Goal: Use online tool/utility: Utilize a website feature to perform a specific function

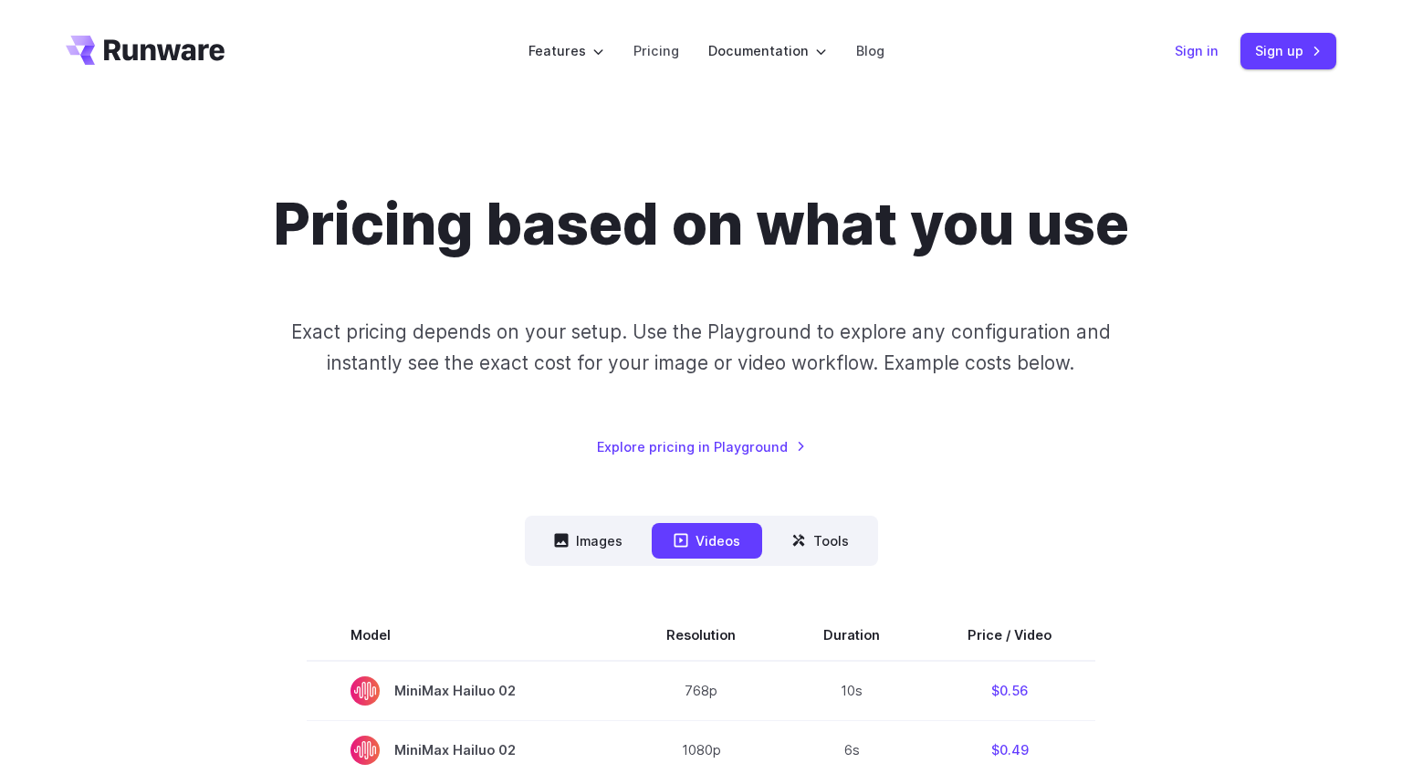
click at [1195, 51] on link "Sign in" at bounding box center [1197, 50] width 44 height 21
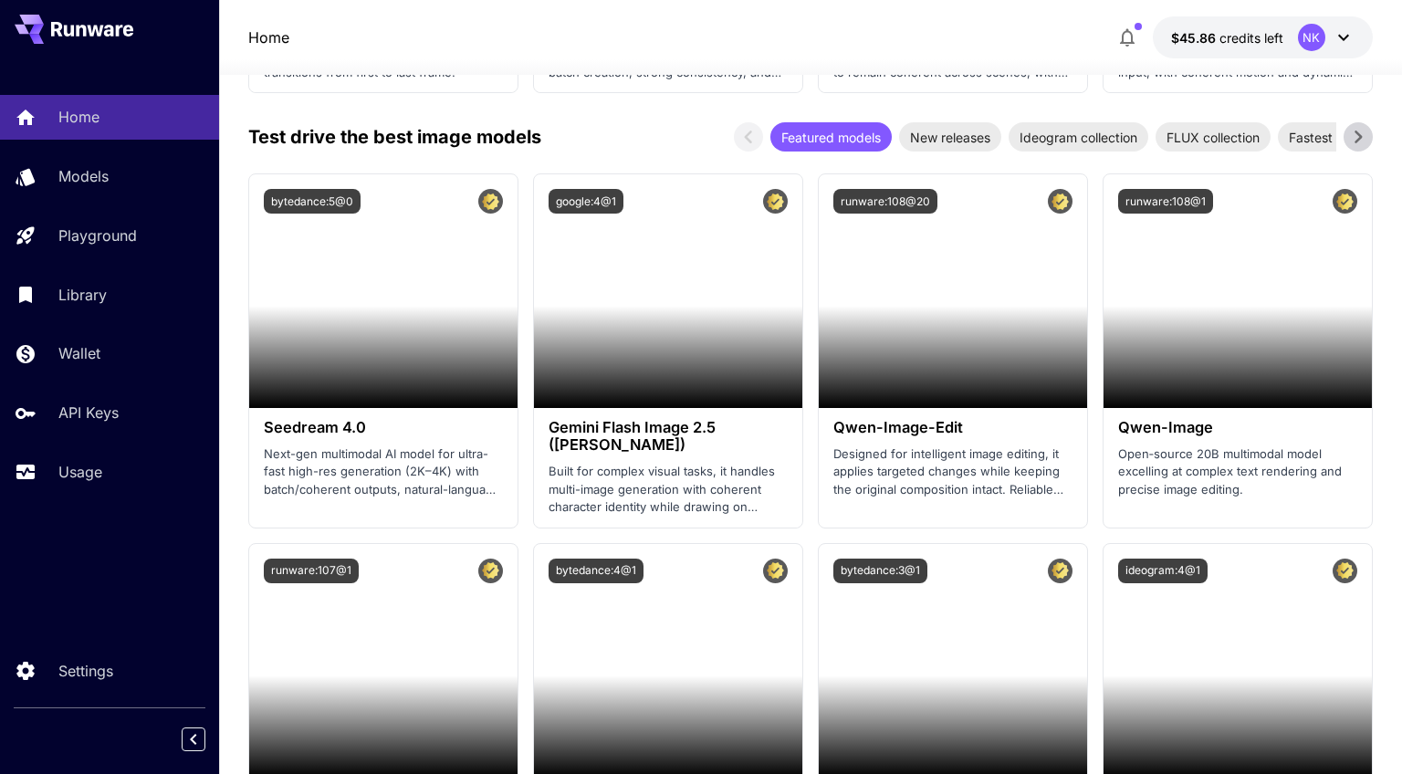
scroll to position [2171, 0]
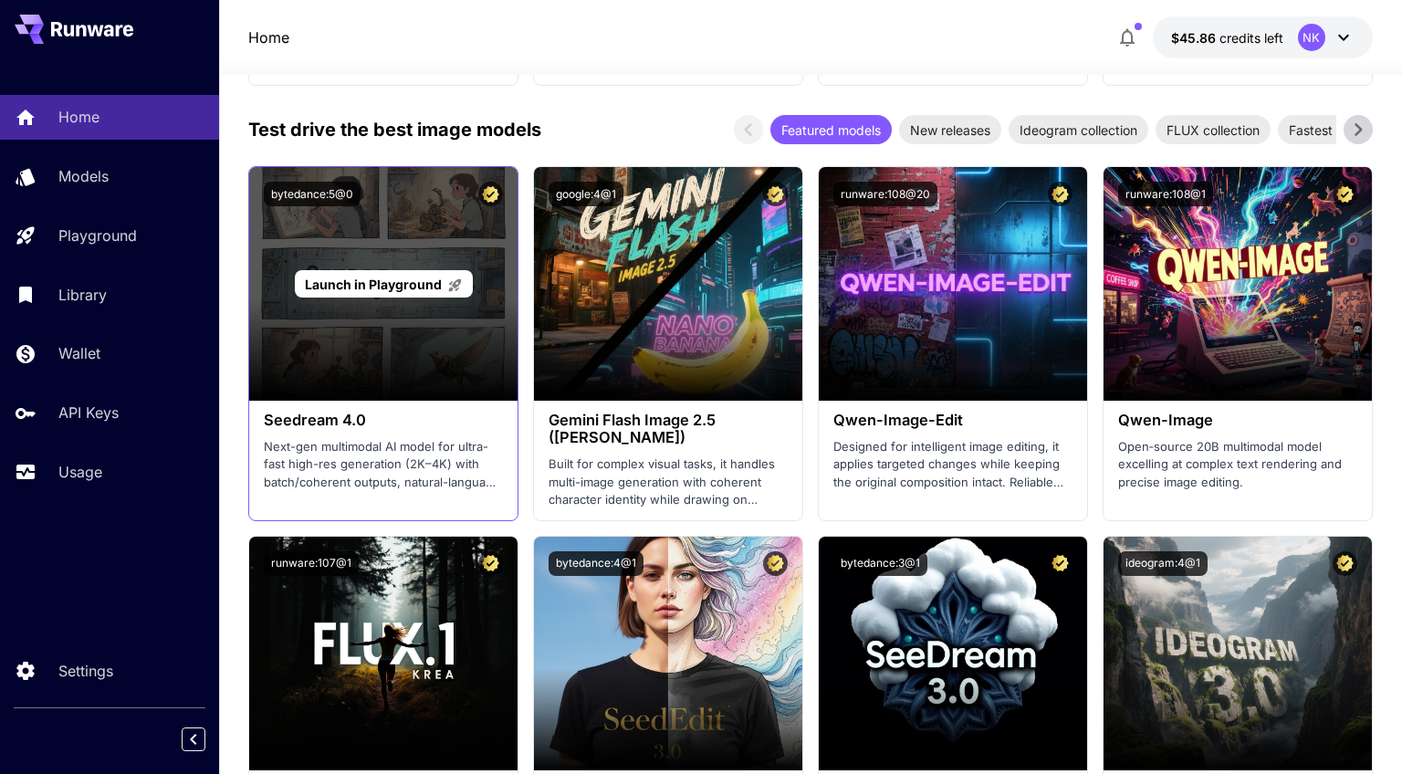
click at [397, 287] on span "Launch in Playground" at bounding box center [373, 285] width 137 height 16
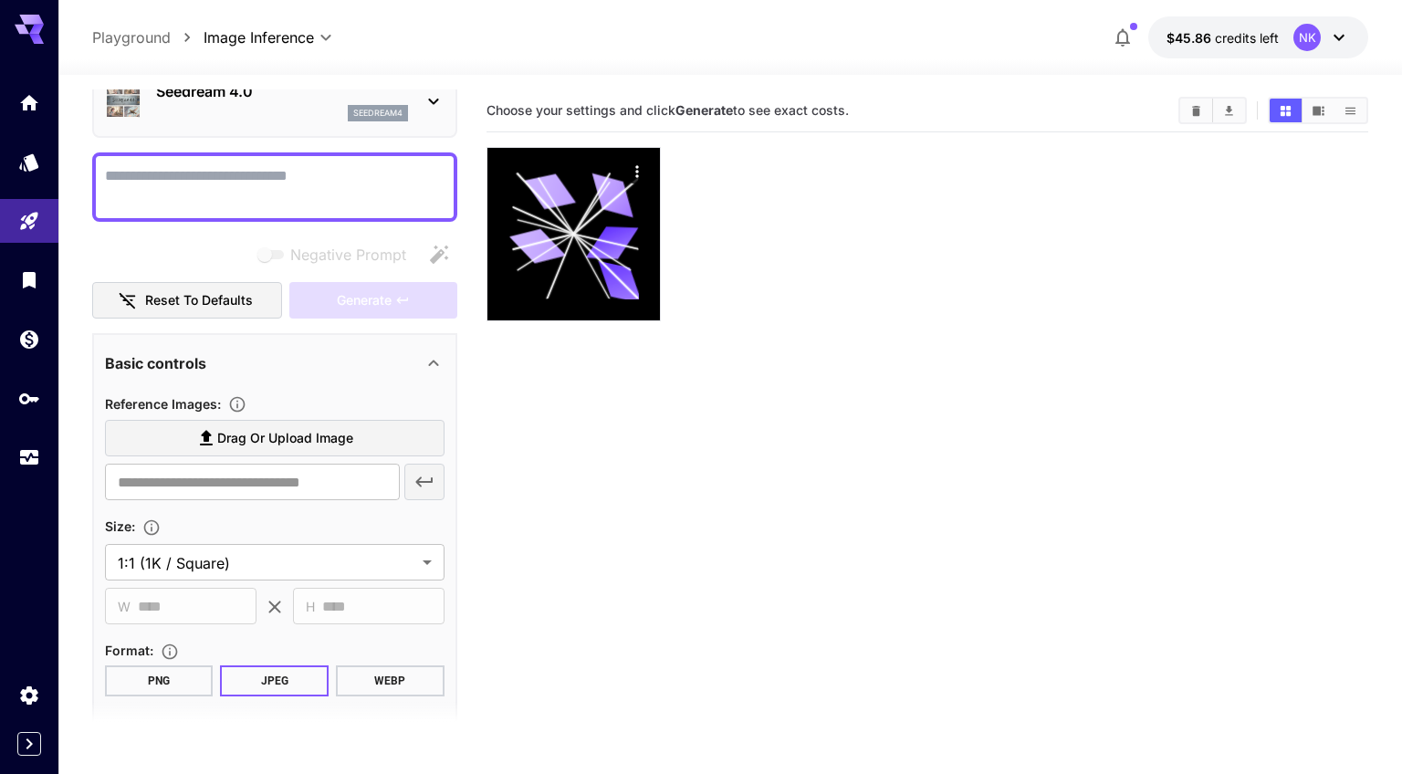
scroll to position [90, 0]
click at [270, 522] on div "Size :" at bounding box center [275, 526] width 340 height 22
click at [33, 476] on div "Usage" at bounding box center [30, 486] width 58 height 41
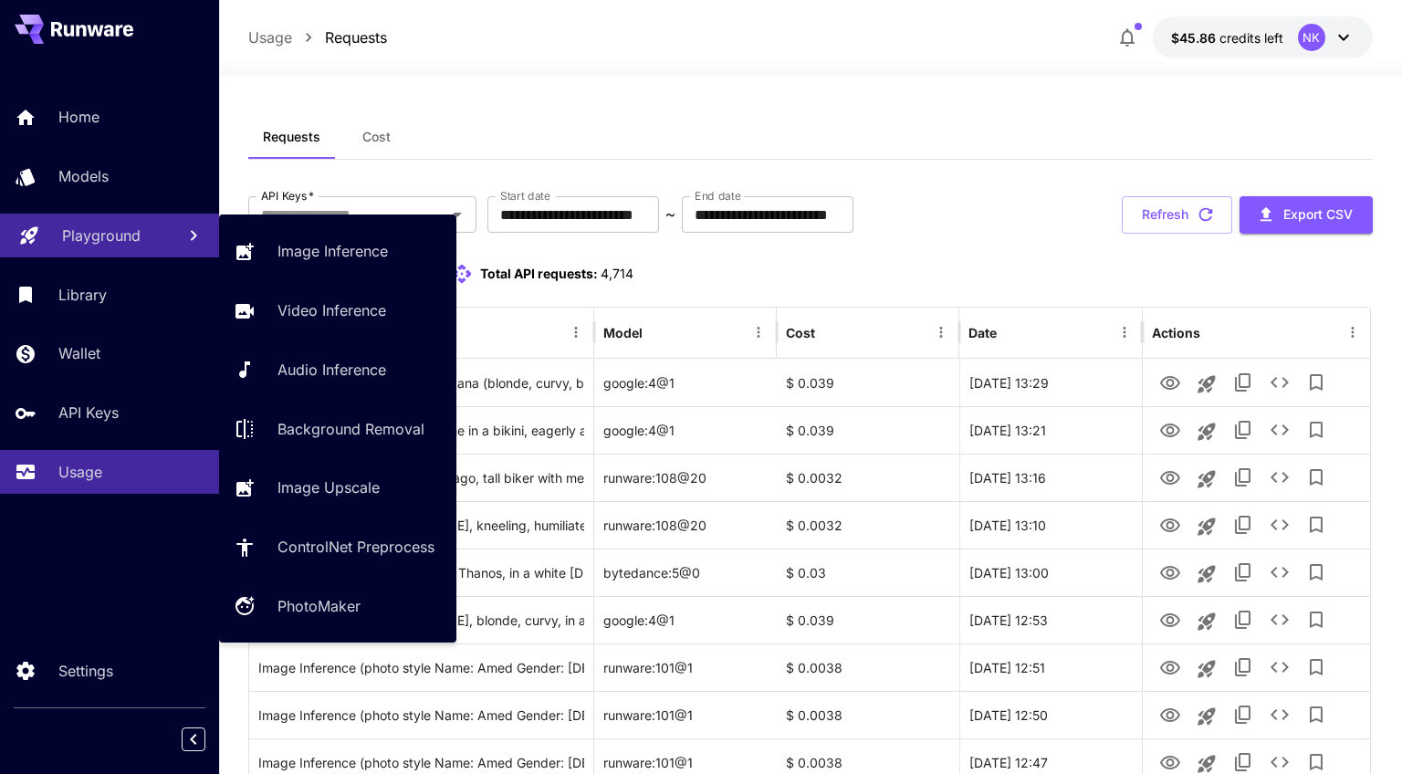
click at [92, 236] on p "Playground" at bounding box center [101, 236] width 79 height 22
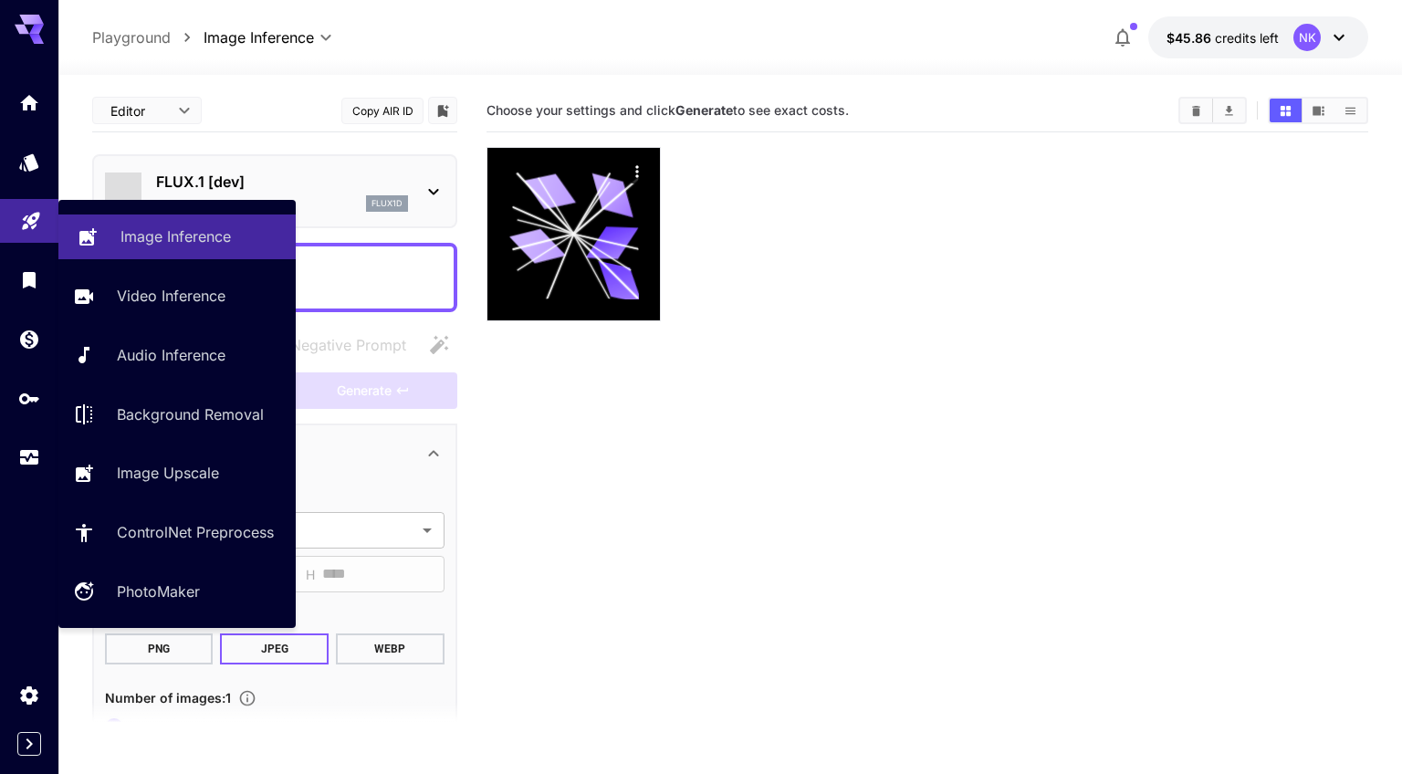
type input "**********"
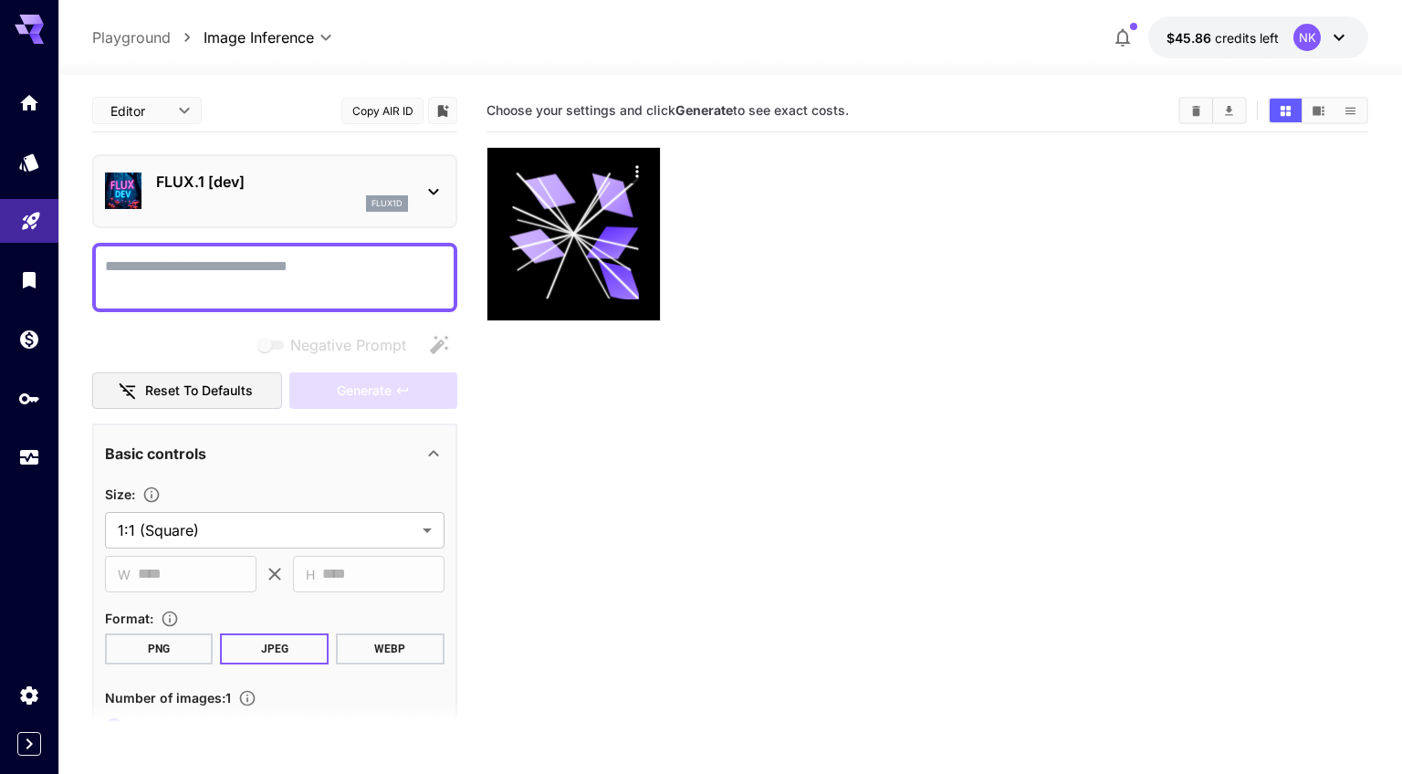
click at [319, 162] on div "FLUX.1 [dev] flux1d" at bounding box center [274, 191] width 365 height 74
click at [309, 188] on p "FLUX.1 [dev]" at bounding box center [282, 182] width 252 height 22
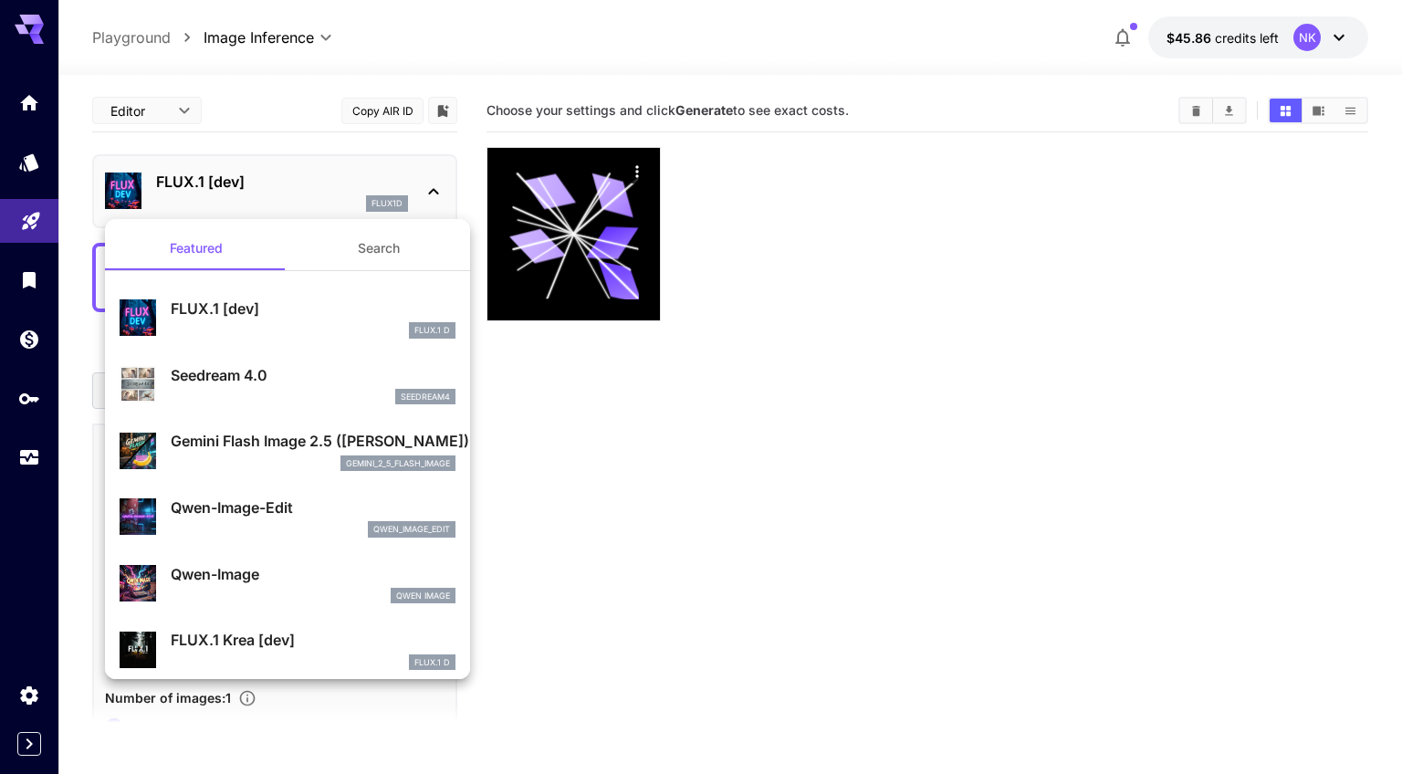
click at [247, 376] on p "Seedream 4.0" at bounding box center [313, 375] width 285 height 22
type input "**********"
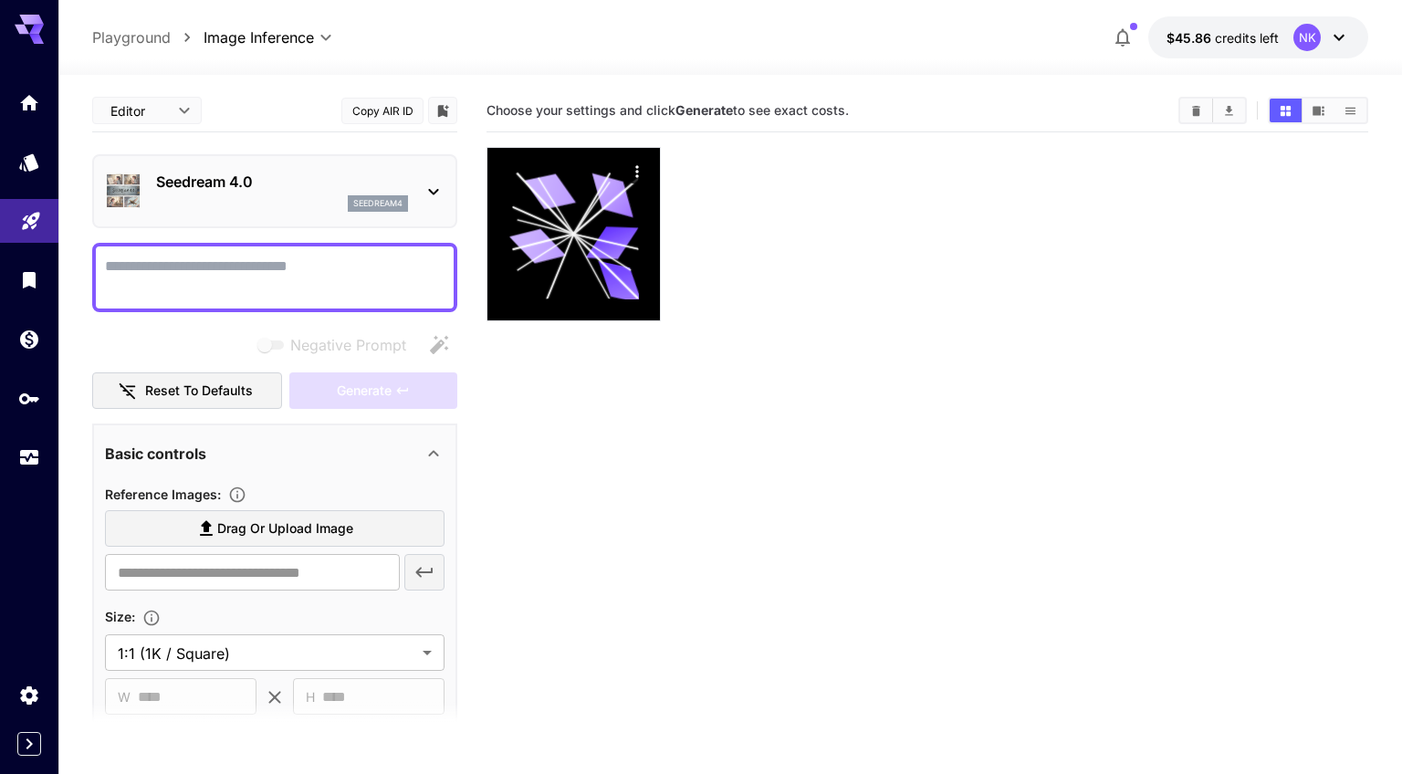
click at [236, 263] on textarea "Negative Prompt" at bounding box center [275, 278] width 340 height 44
paste textarea "**********"
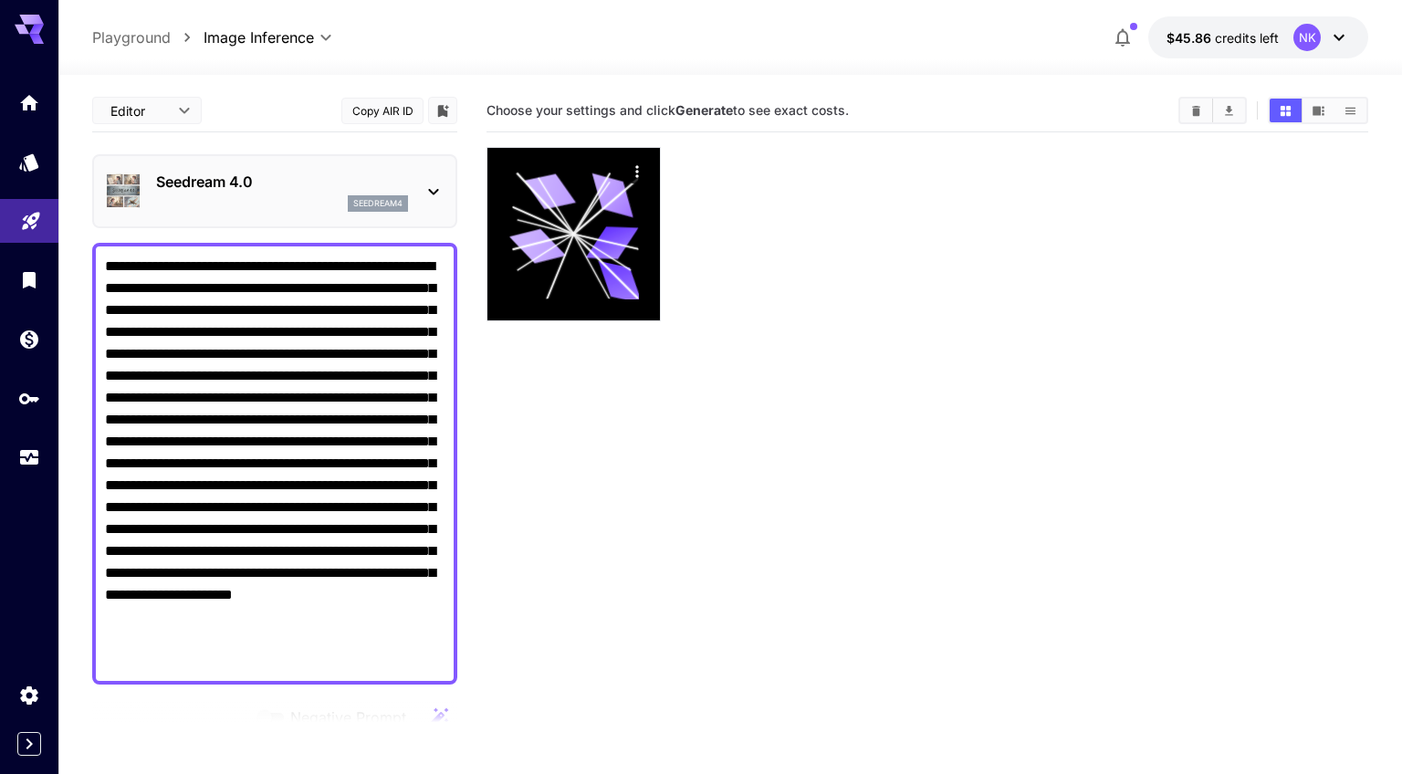
type textarea "**********"
click at [552, 550] on section "Choose your settings and click Generate to see exact costs." at bounding box center [928, 476] width 882 height 774
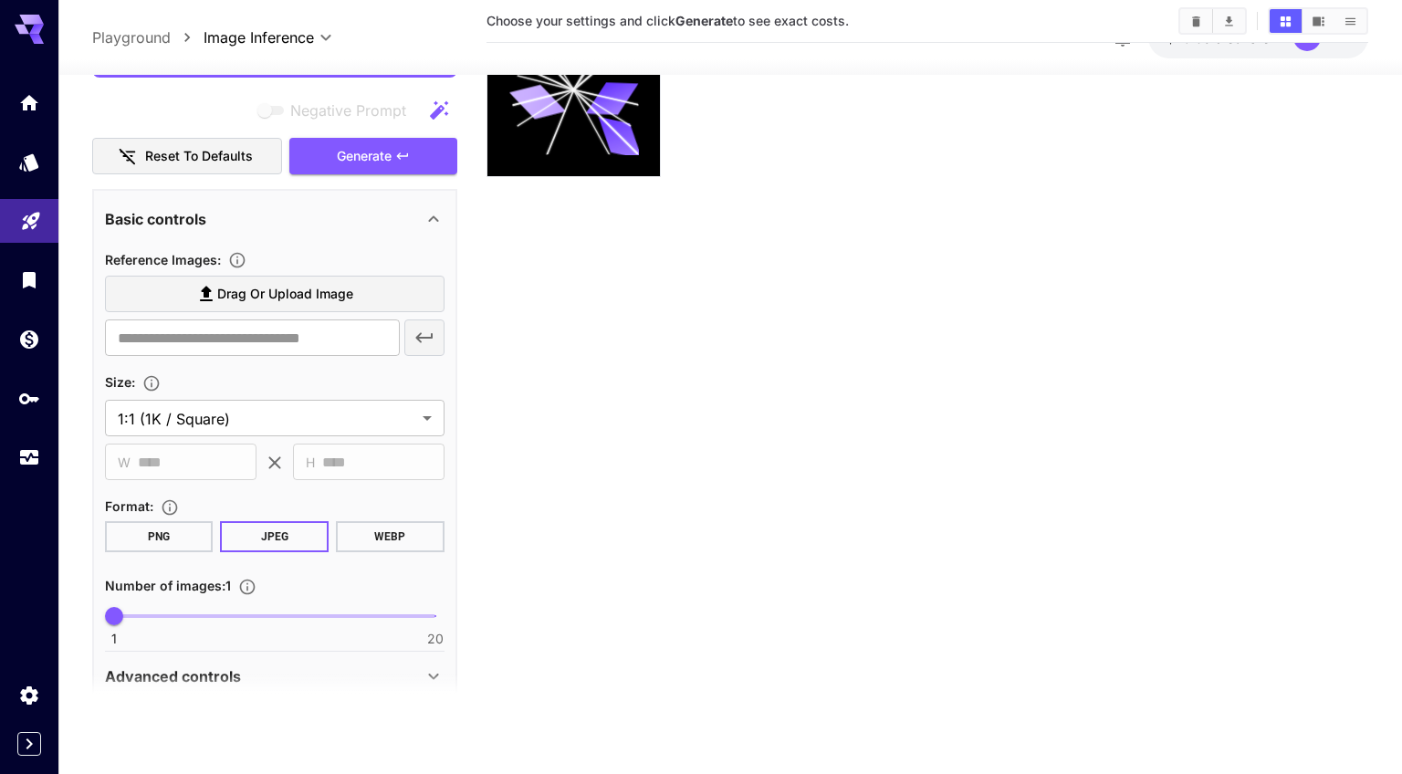
scroll to position [570, 0]
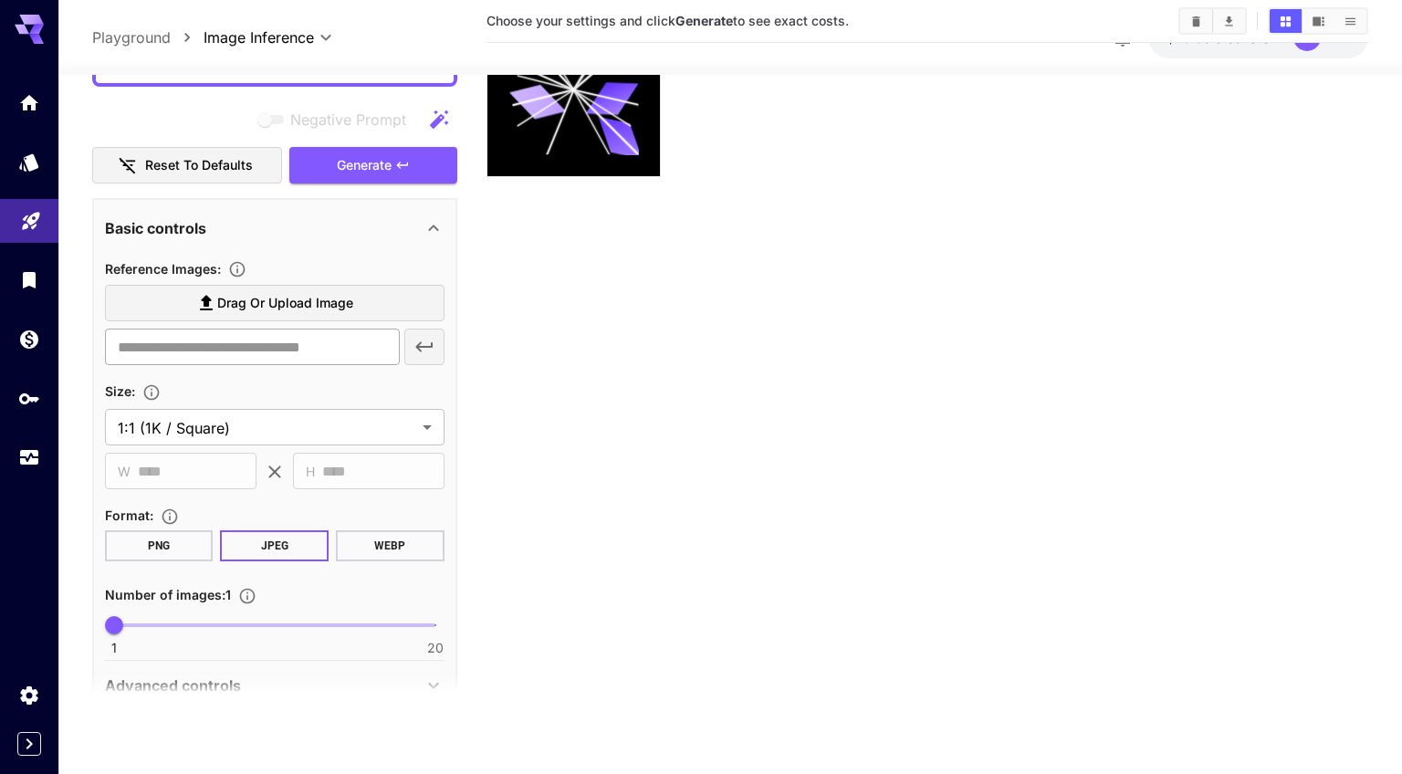
click at [330, 351] on input "text" at bounding box center [252, 348] width 295 height 37
paste input "**********"
click at [433, 354] on icon "button" at bounding box center [425, 348] width 22 height 22
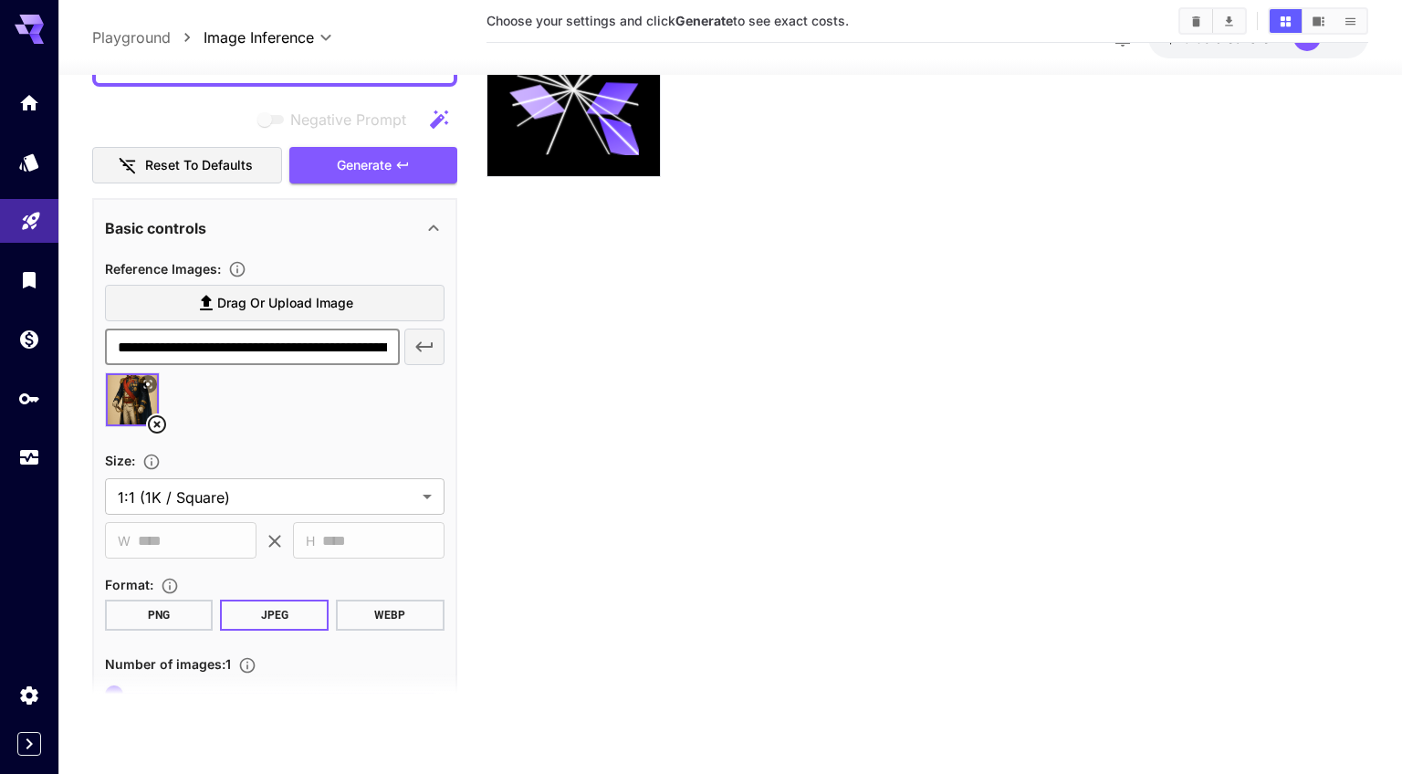
click at [363, 343] on input "**********" at bounding box center [252, 348] width 295 height 37
paste input "text"
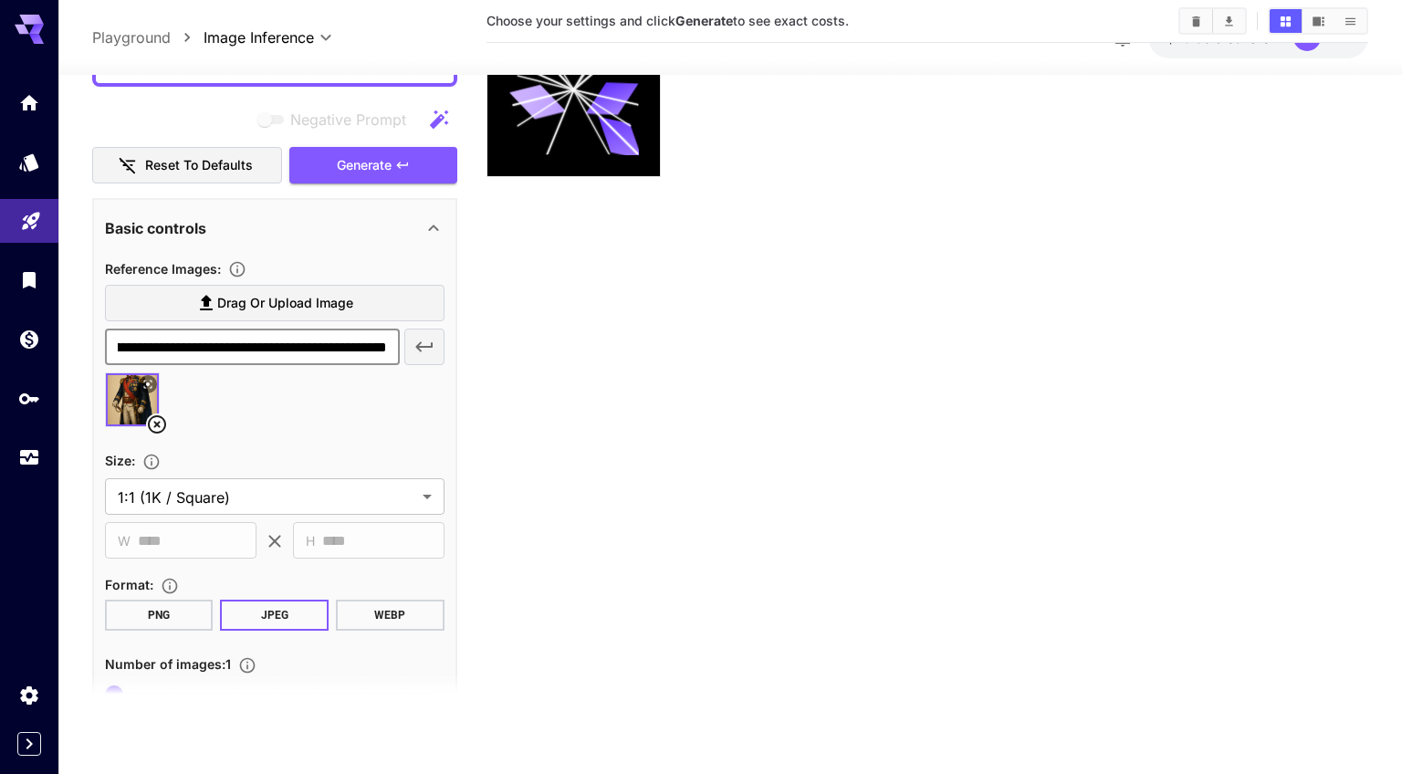
type input "**********"
click at [429, 353] on icon "button" at bounding box center [425, 348] width 22 height 22
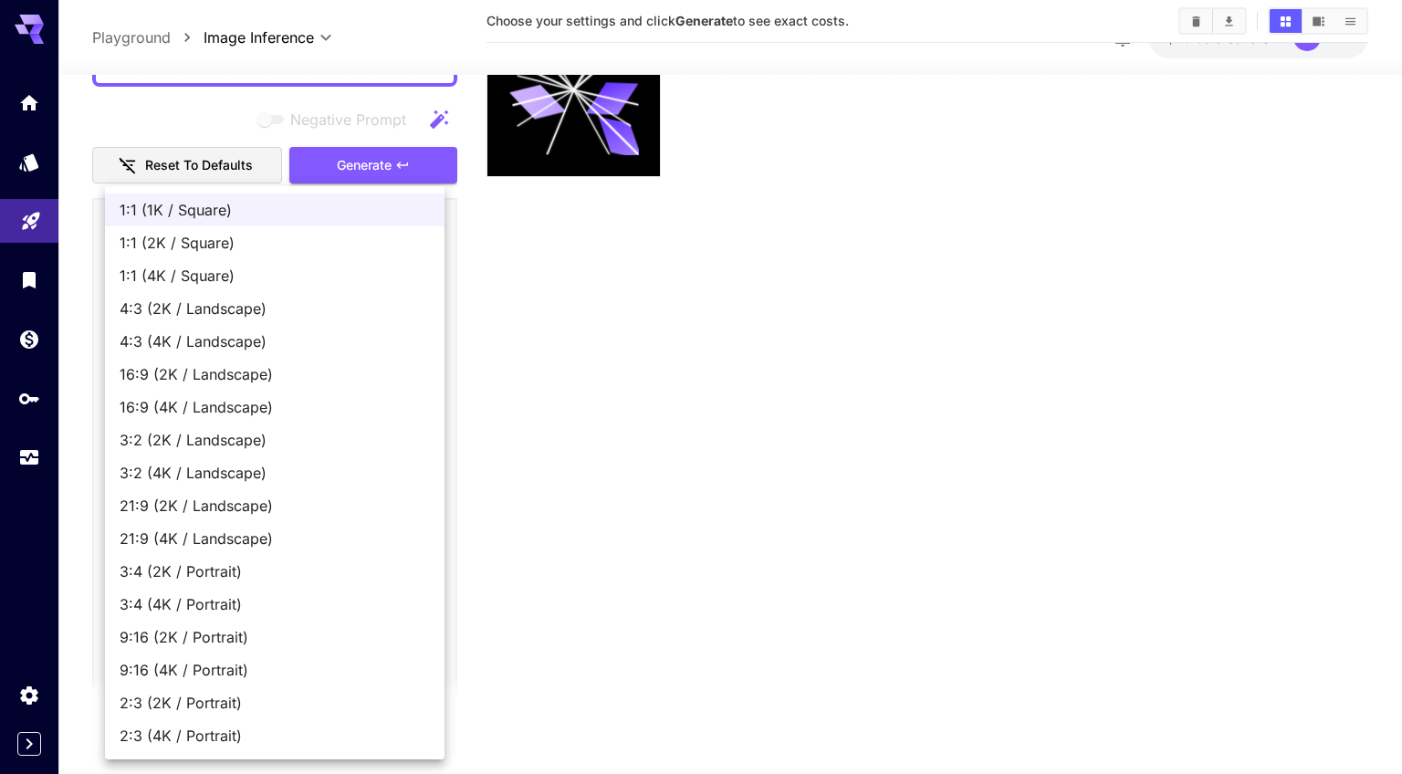
click at [398, 503] on body "**********" at bounding box center [701, 315] width 1402 height 918
click at [357, 644] on span "9:16 (2K / Portrait)" at bounding box center [275, 637] width 310 height 22
type input "**********"
type input "****"
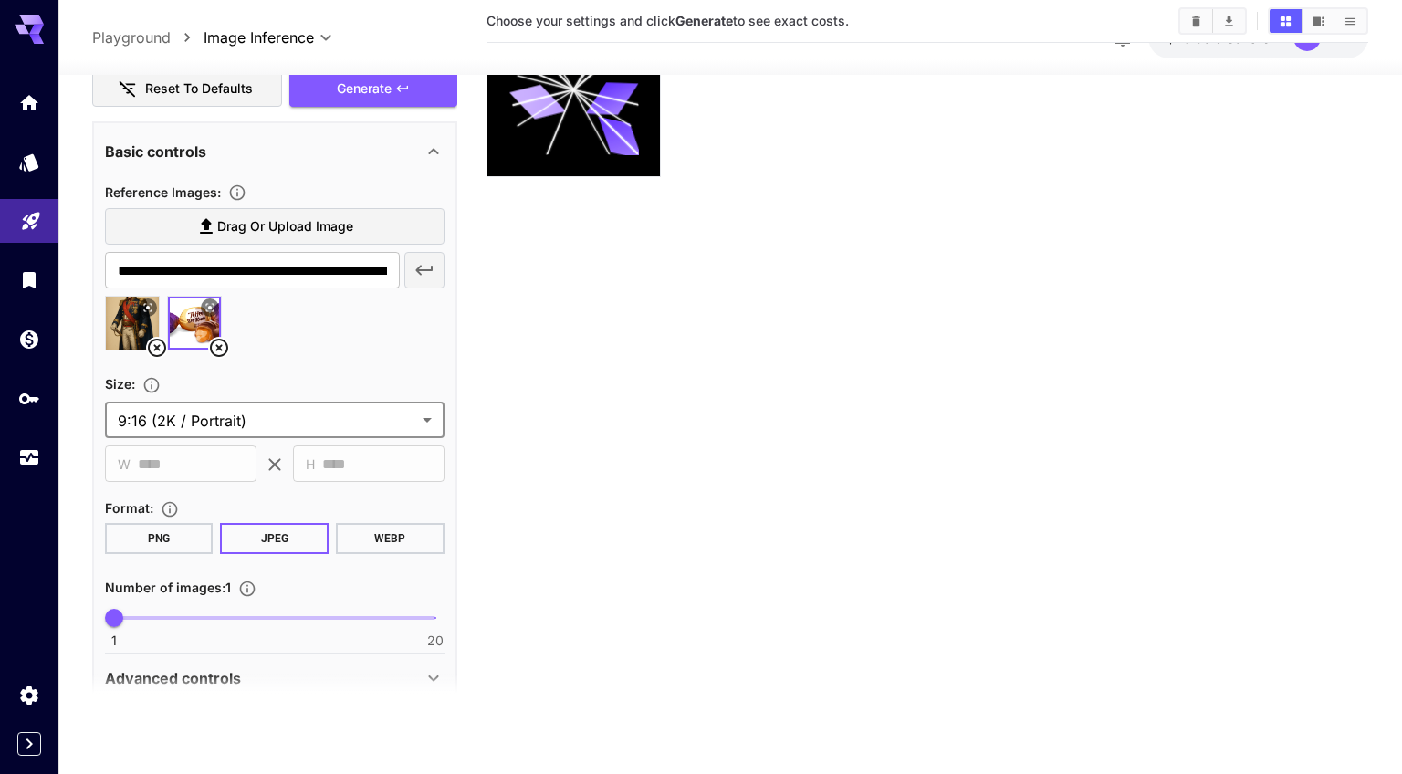
scroll to position [444, 0]
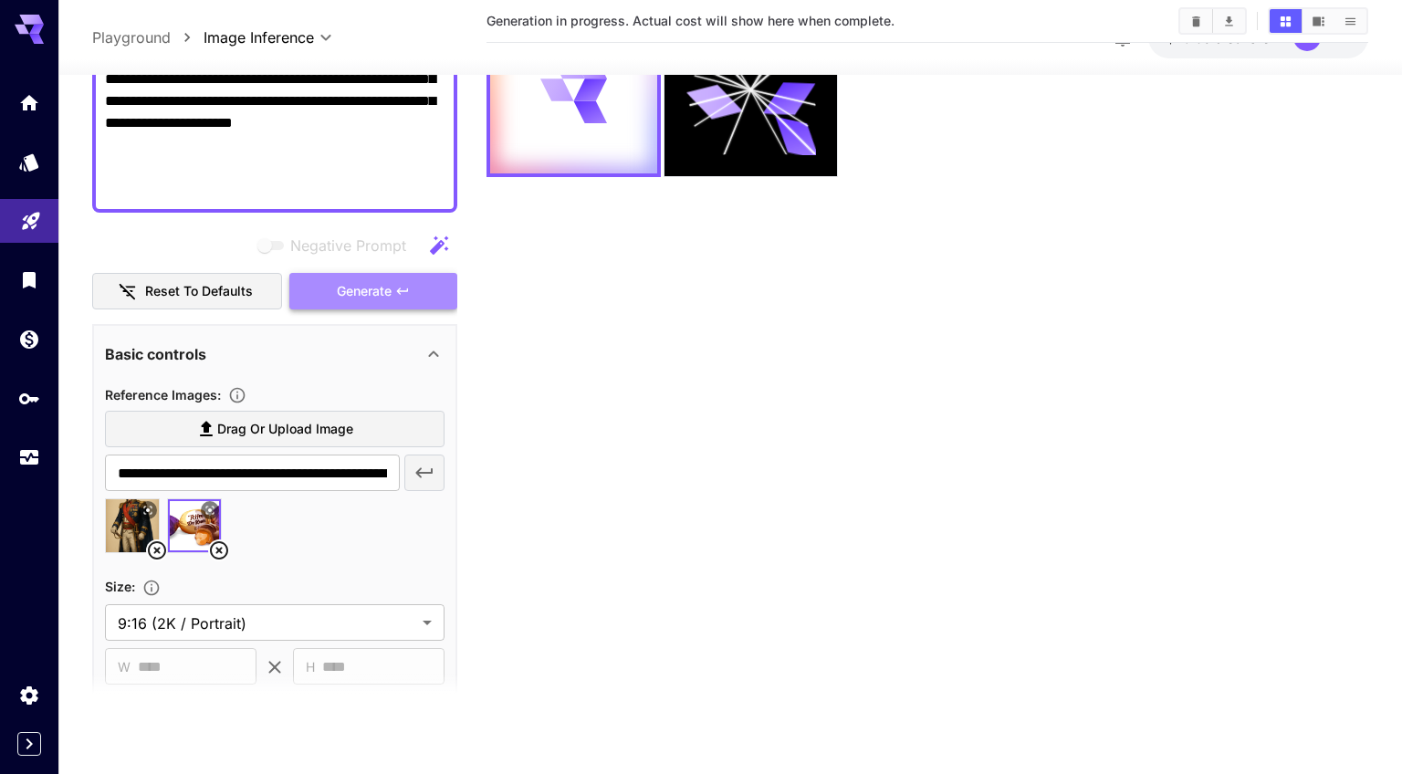
click at [368, 291] on span "Generate" at bounding box center [364, 291] width 55 height 23
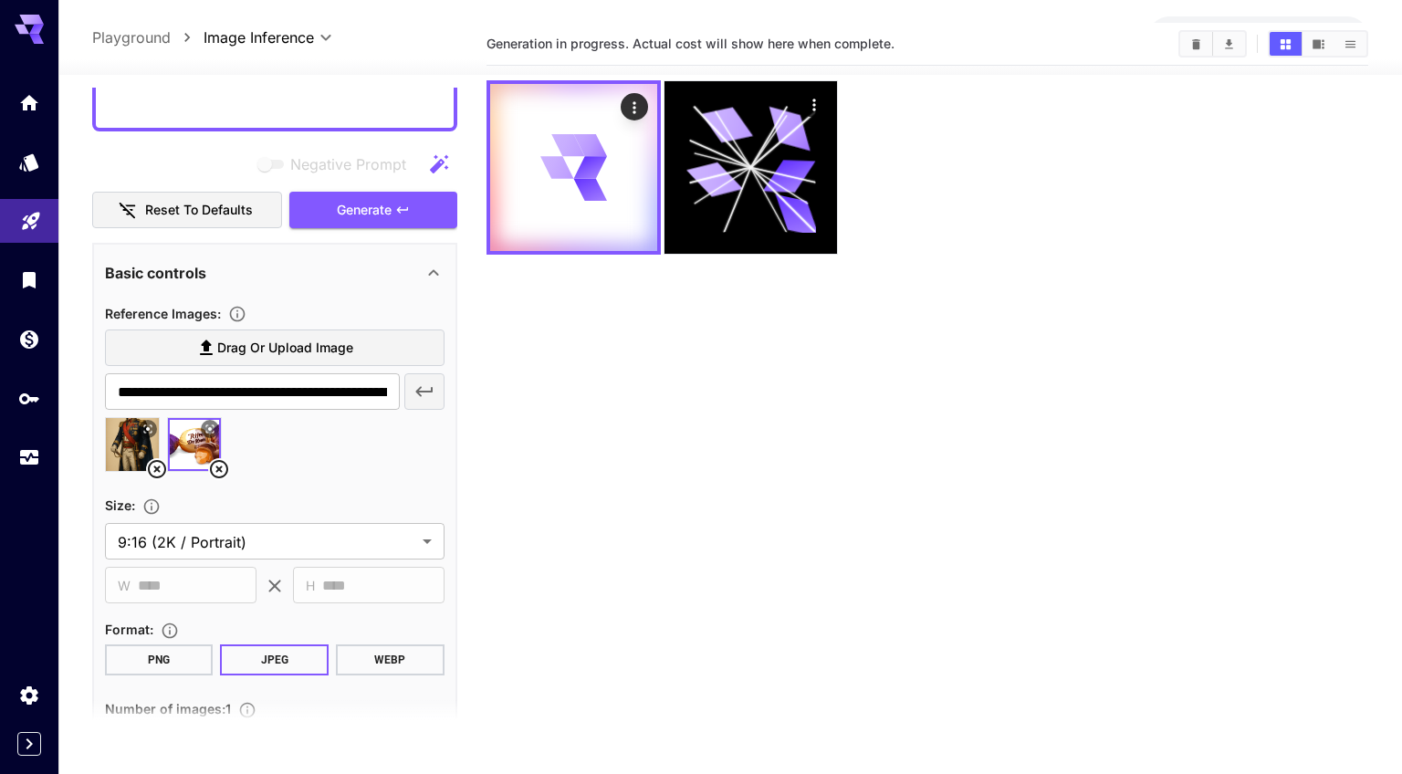
scroll to position [728, 0]
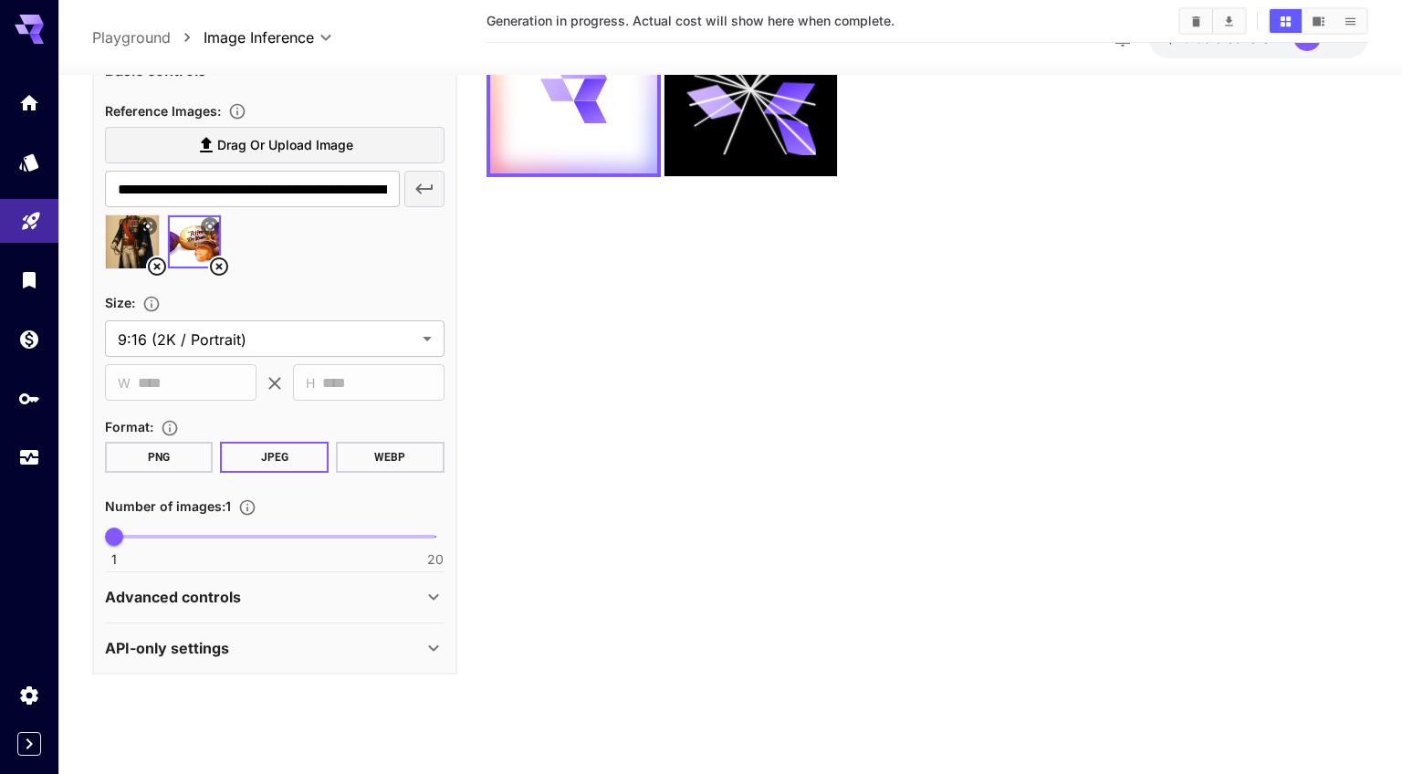
click at [382, 607] on div "Advanced controls" at bounding box center [264, 598] width 318 height 22
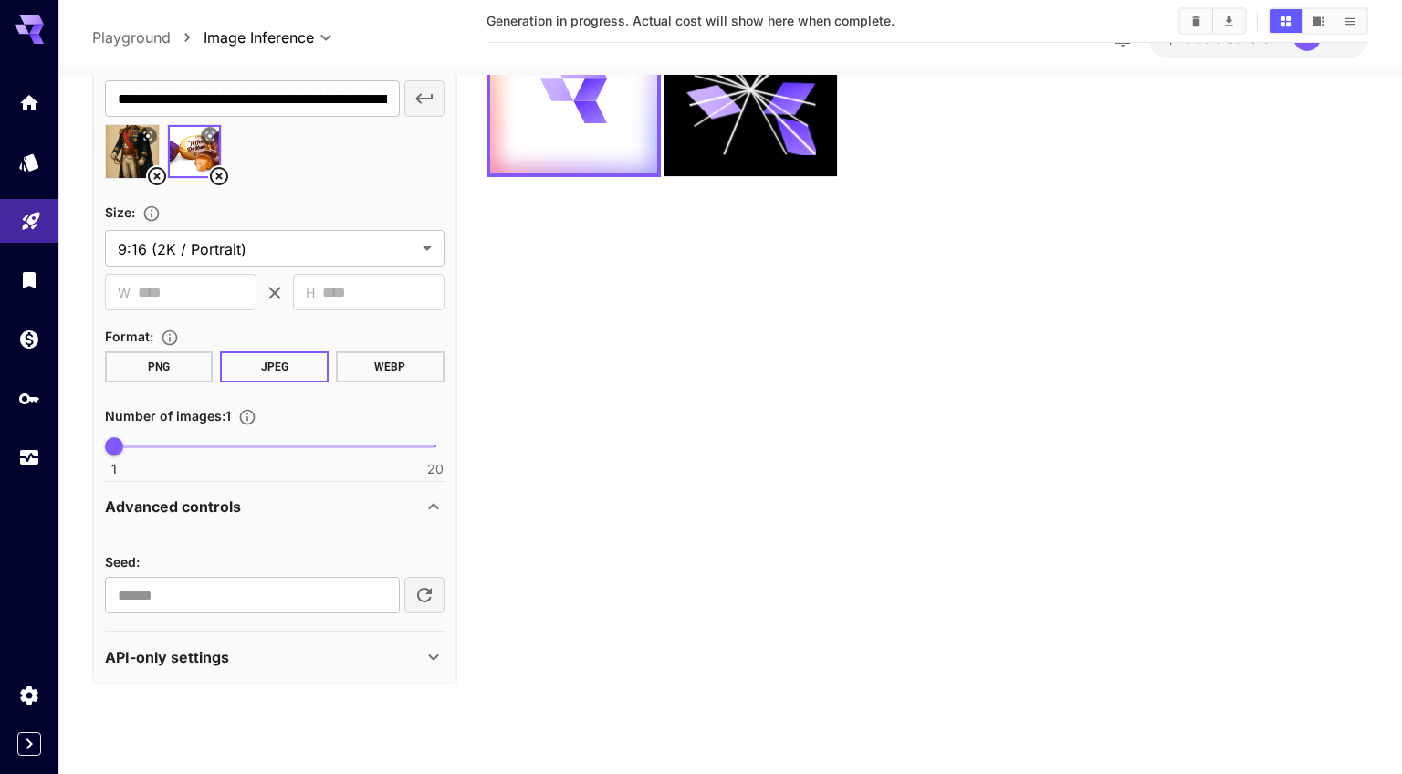
scroll to position [827, 0]
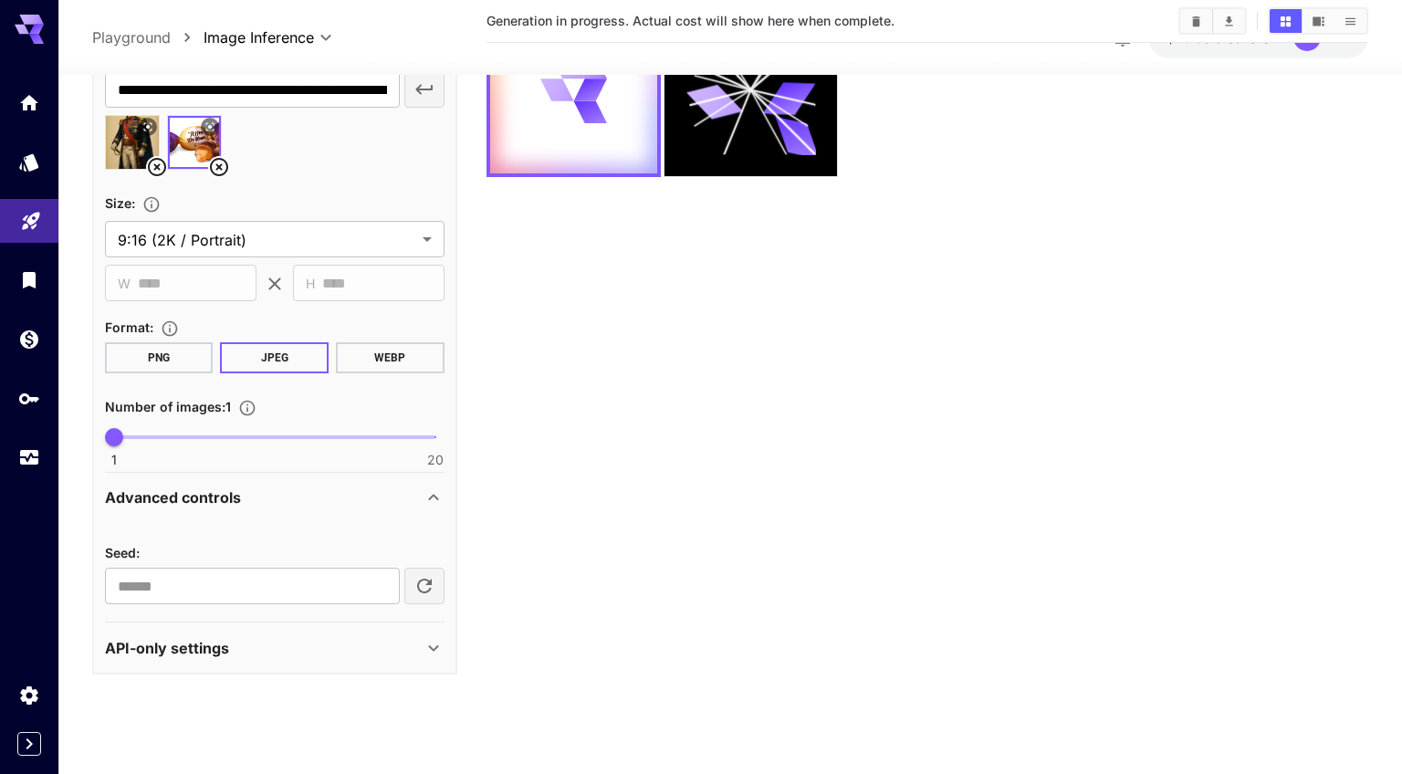
click at [366, 649] on div "API-only settings" at bounding box center [264, 648] width 318 height 22
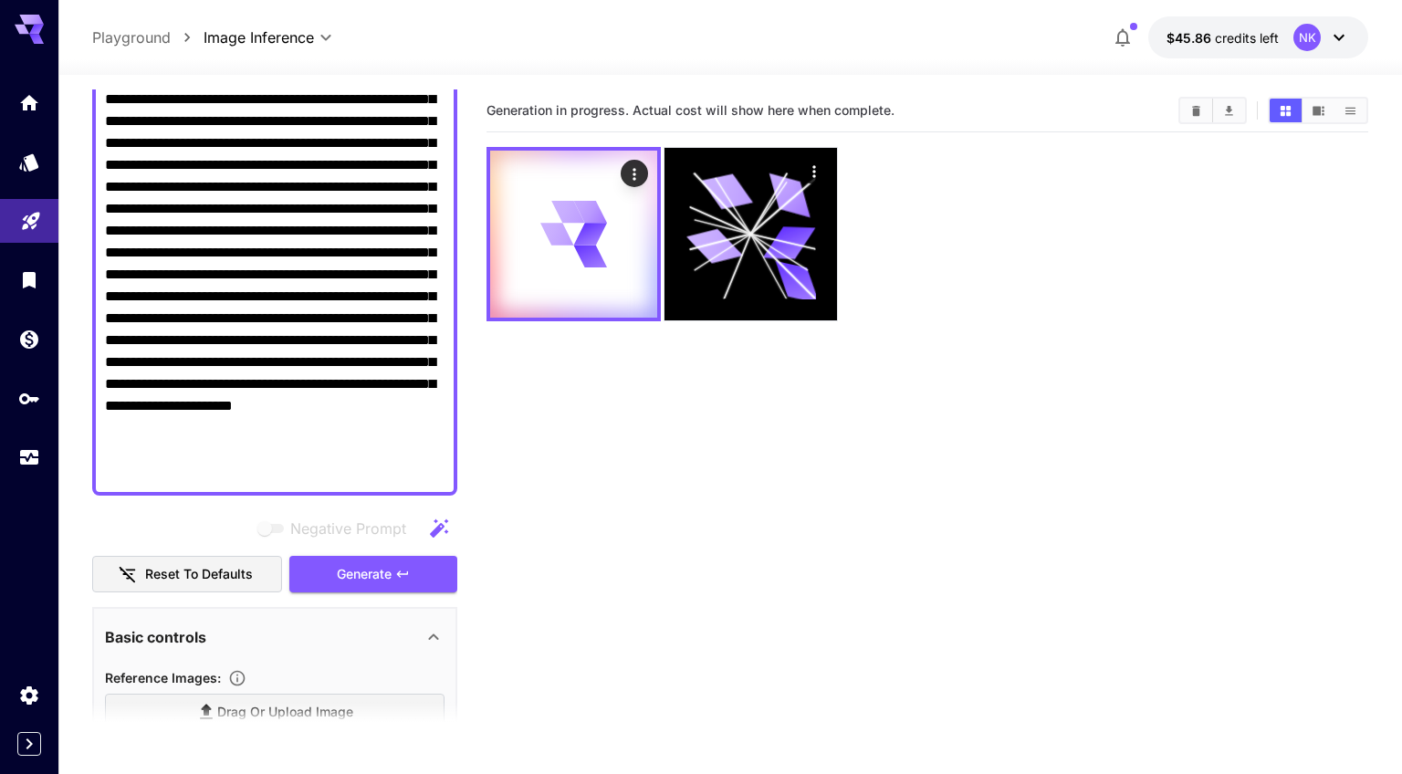
scroll to position [0, 0]
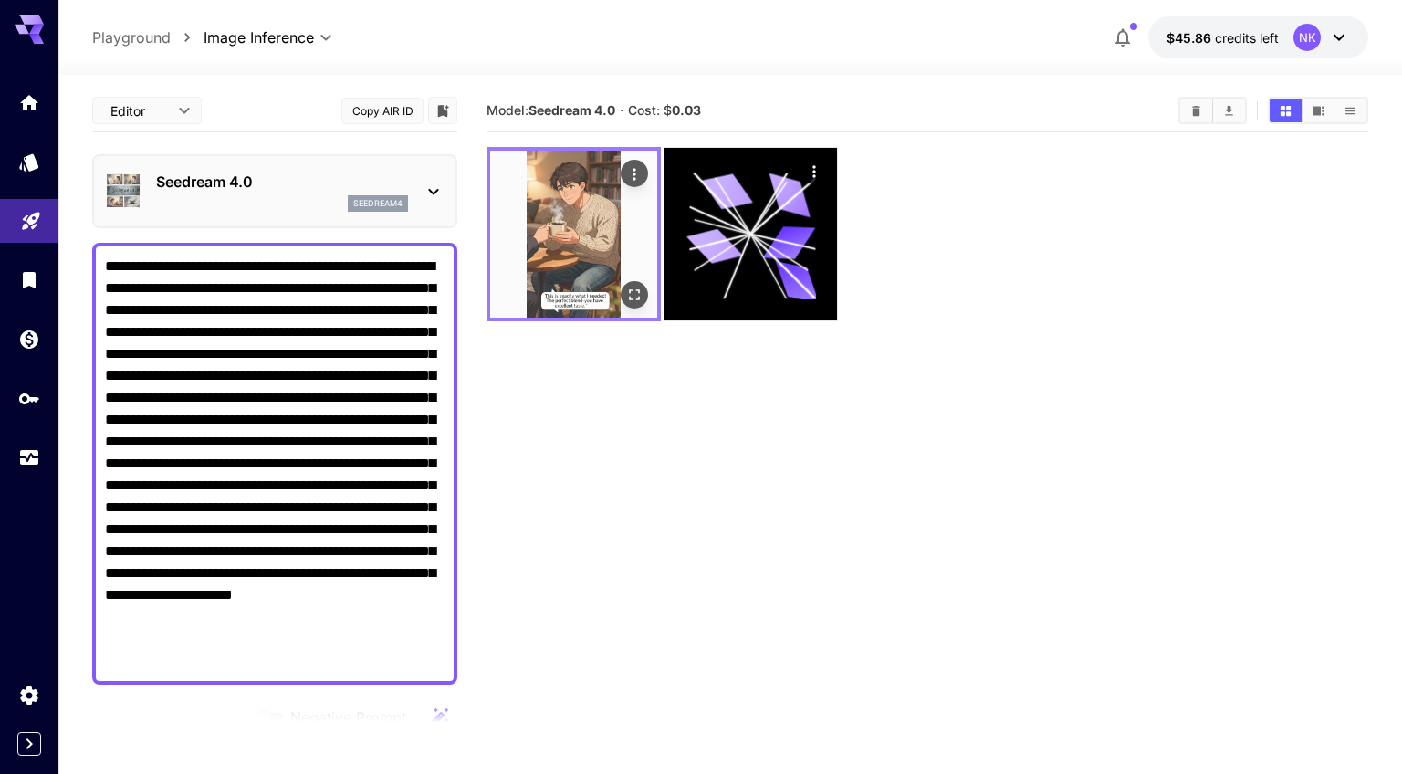
click at [580, 258] on img at bounding box center [573, 234] width 167 height 167
click at [632, 291] on icon "Open in fullscreen" at bounding box center [634, 295] width 18 height 18
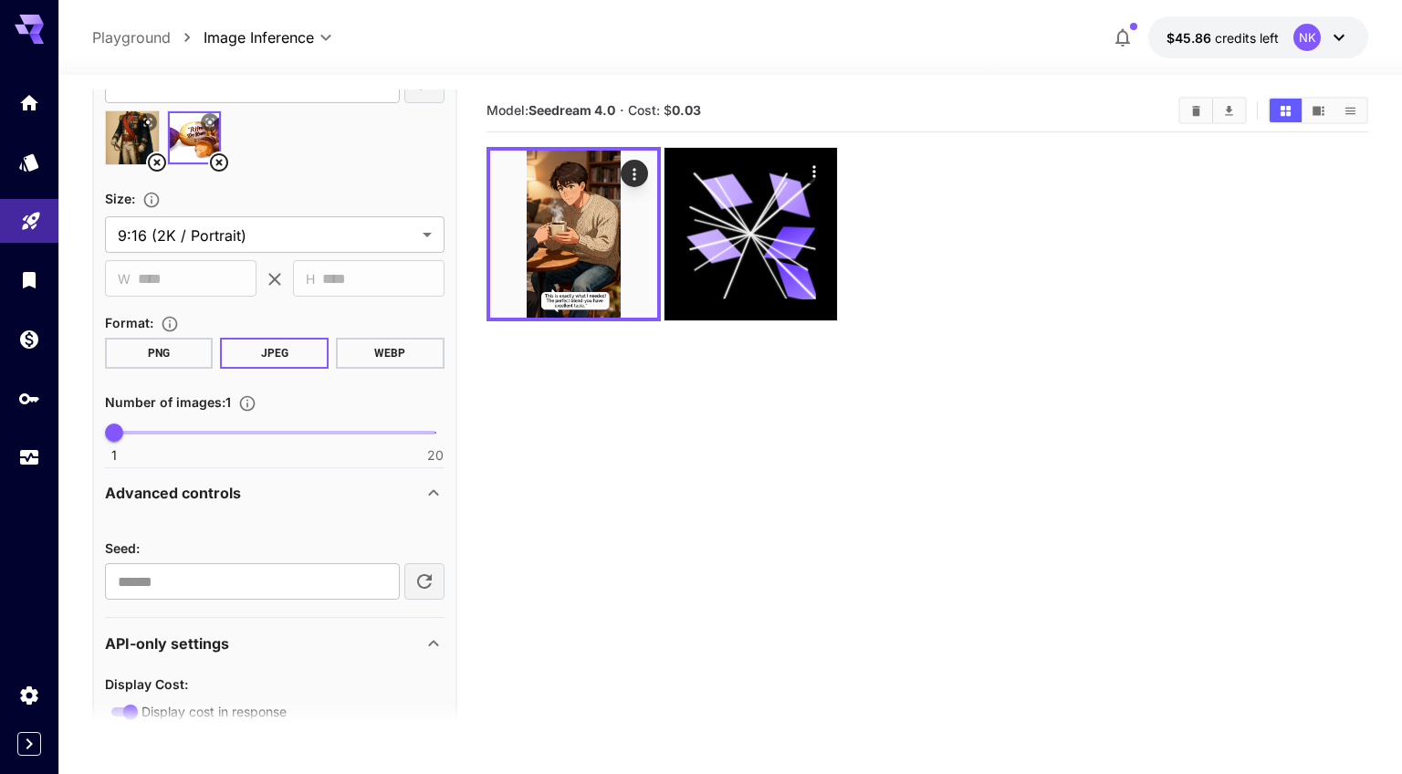
scroll to position [1073, 0]
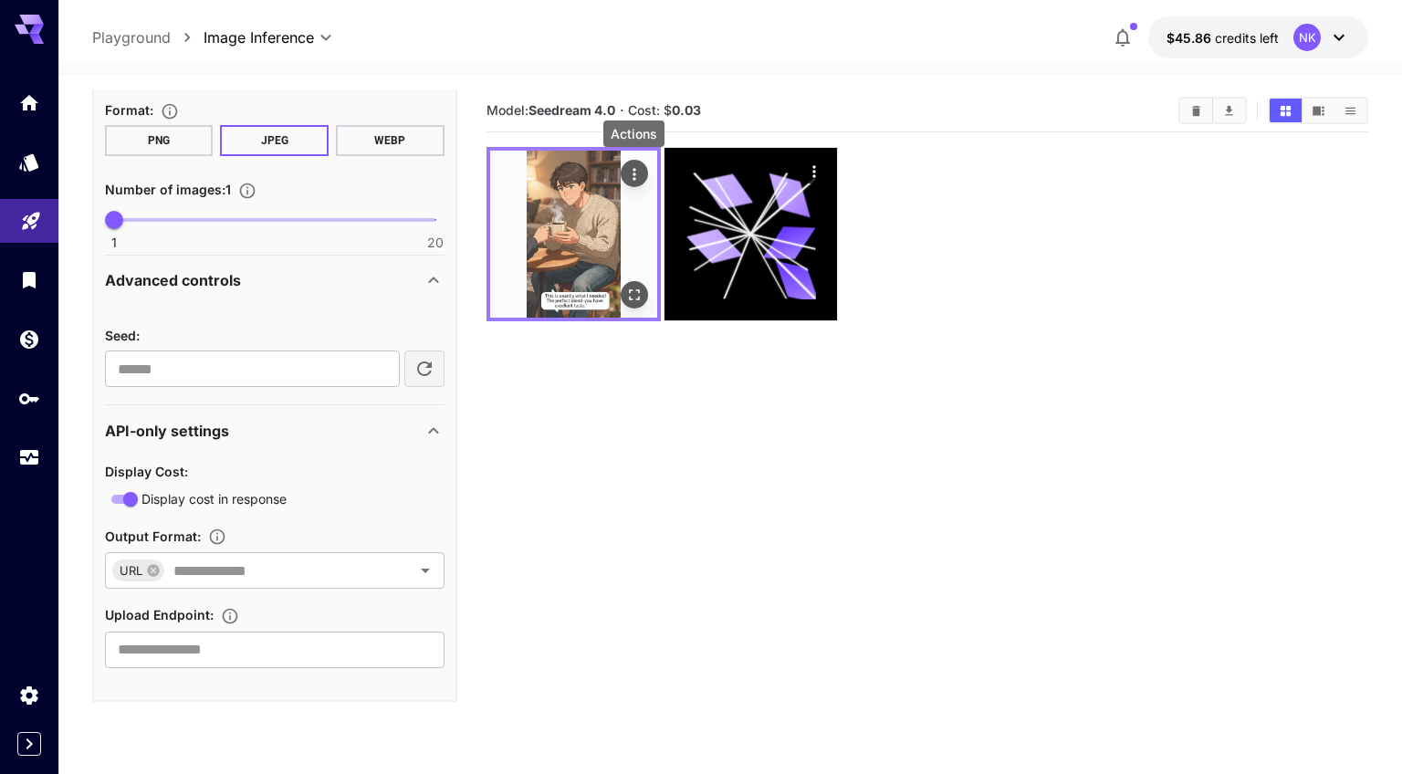
click at [628, 173] on icon "Actions" at bounding box center [634, 174] width 18 height 18
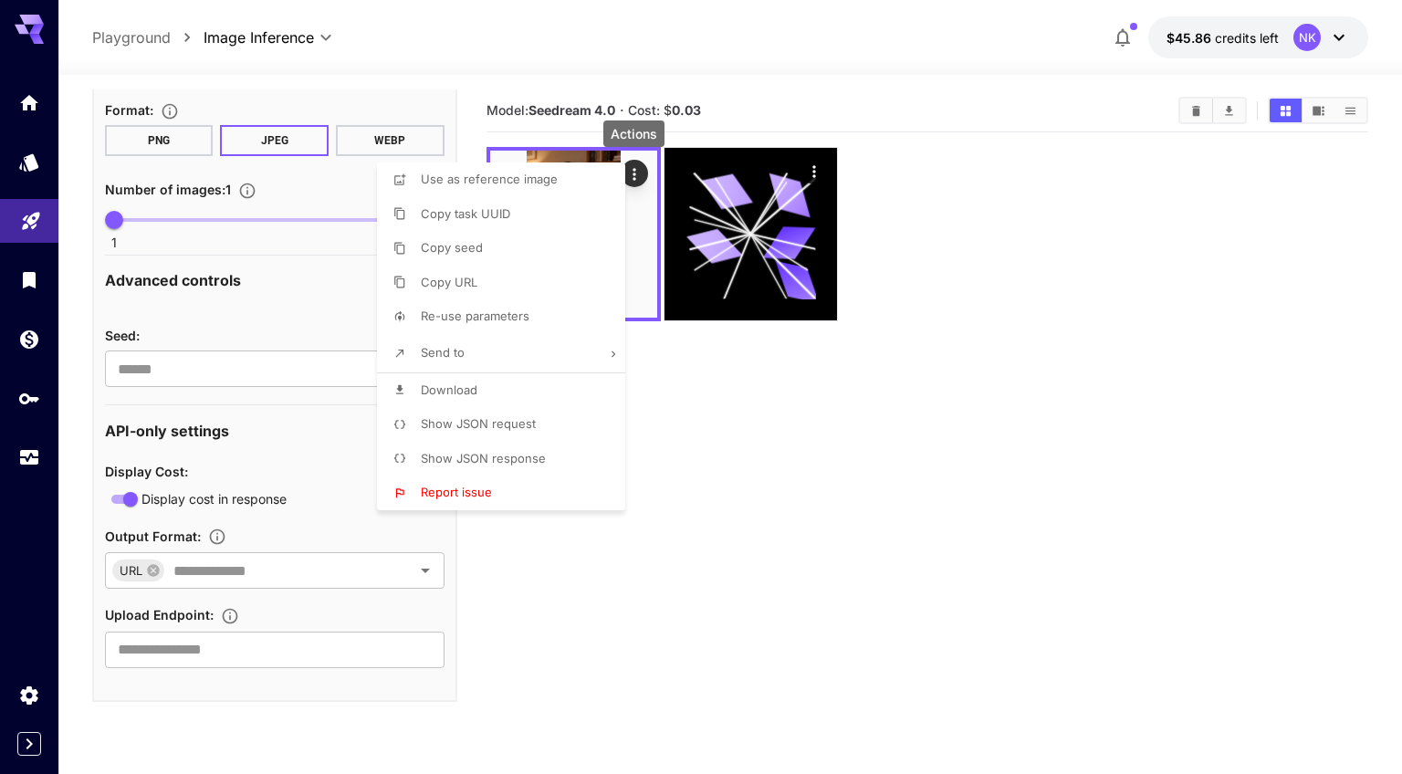
click at [507, 448] on li "Show JSON response" at bounding box center [506, 459] width 259 height 35
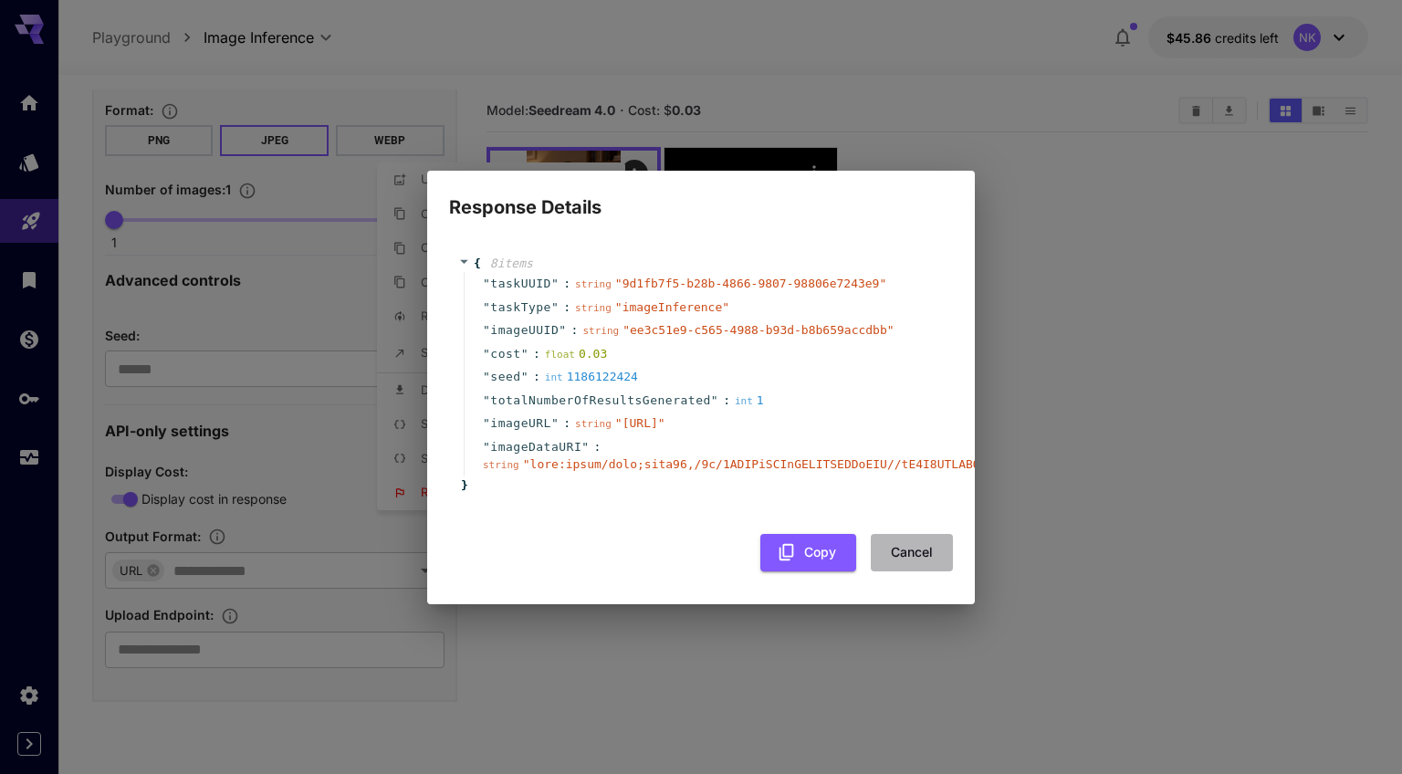
click at [916, 571] on button "Cancel" at bounding box center [912, 552] width 82 height 37
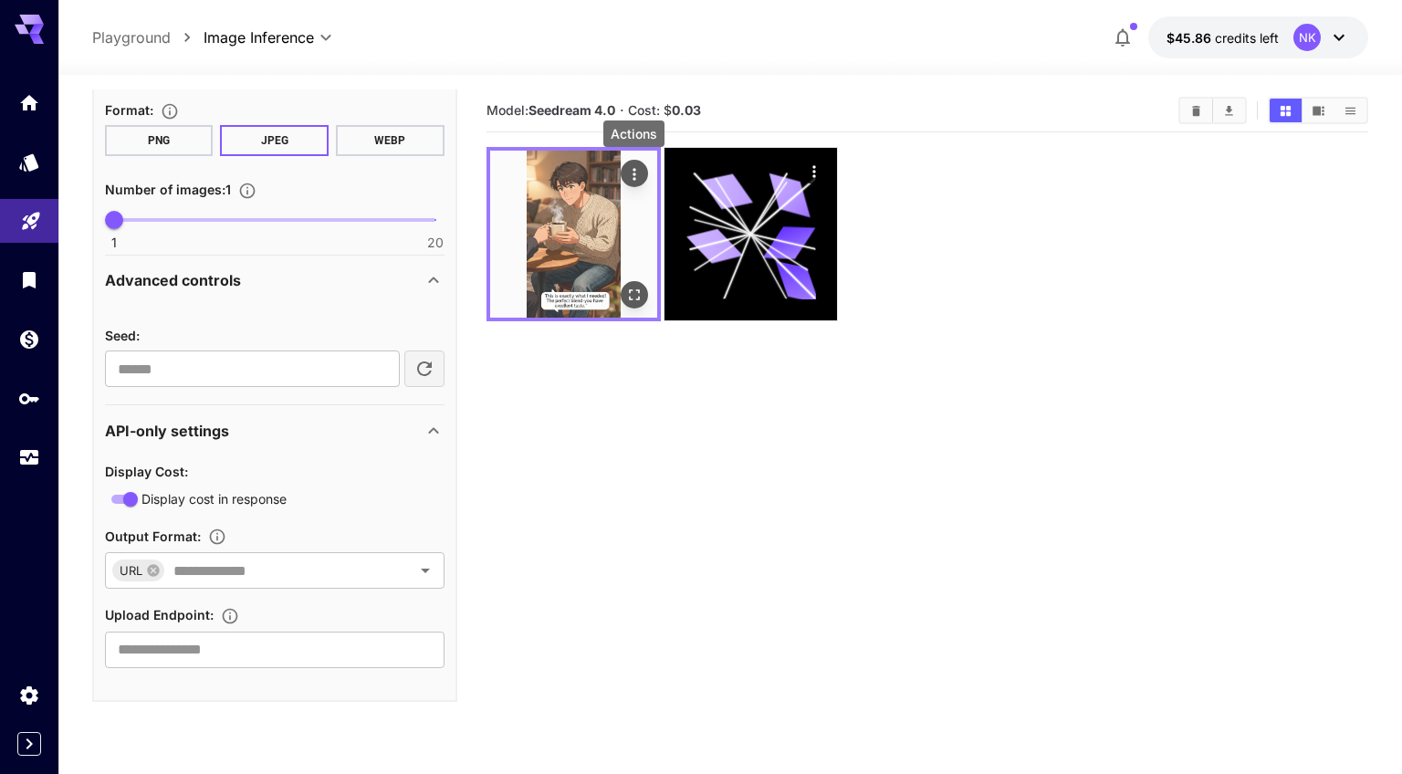
click at [629, 169] on icon "Actions" at bounding box center [634, 174] width 18 height 18
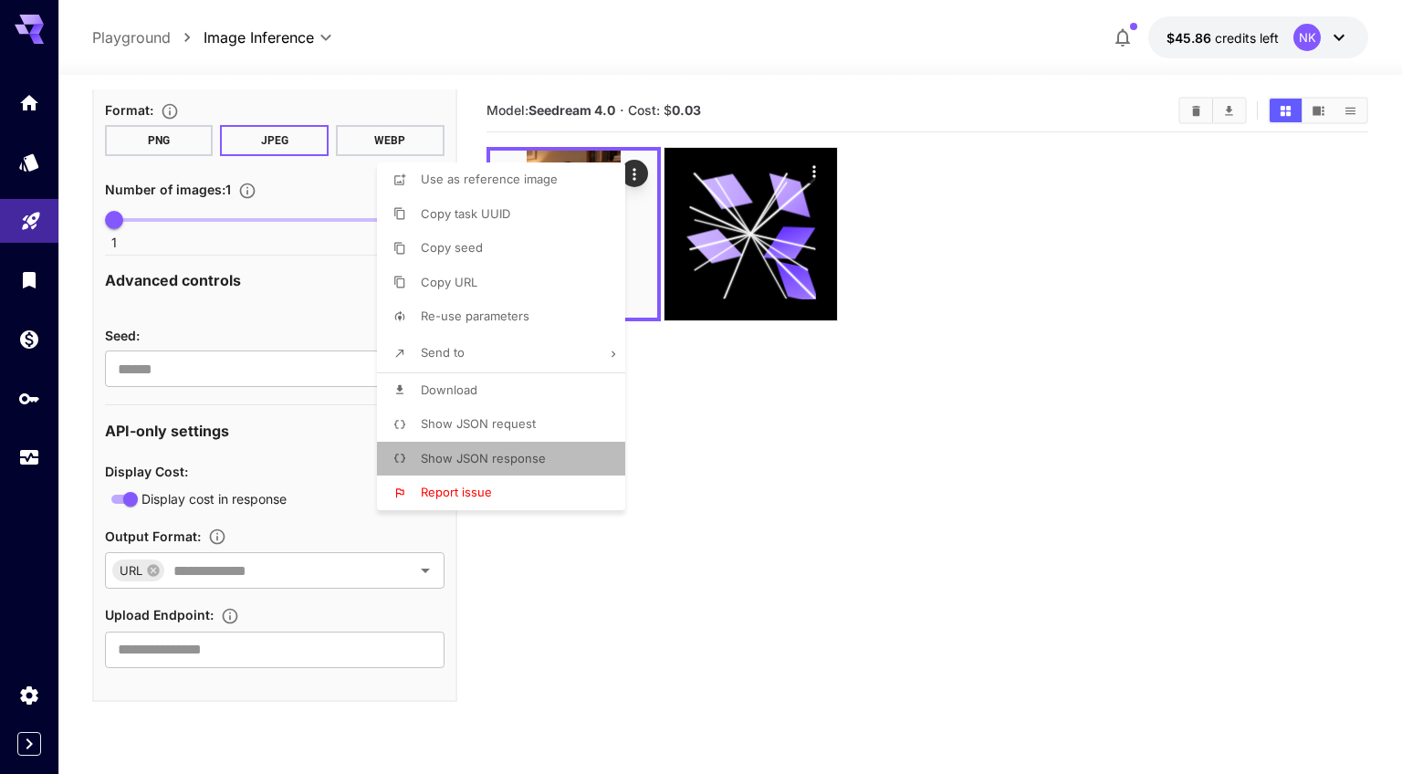
click at [500, 453] on span "Show JSON response" at bounding box center [483, 458] width 125 height 15
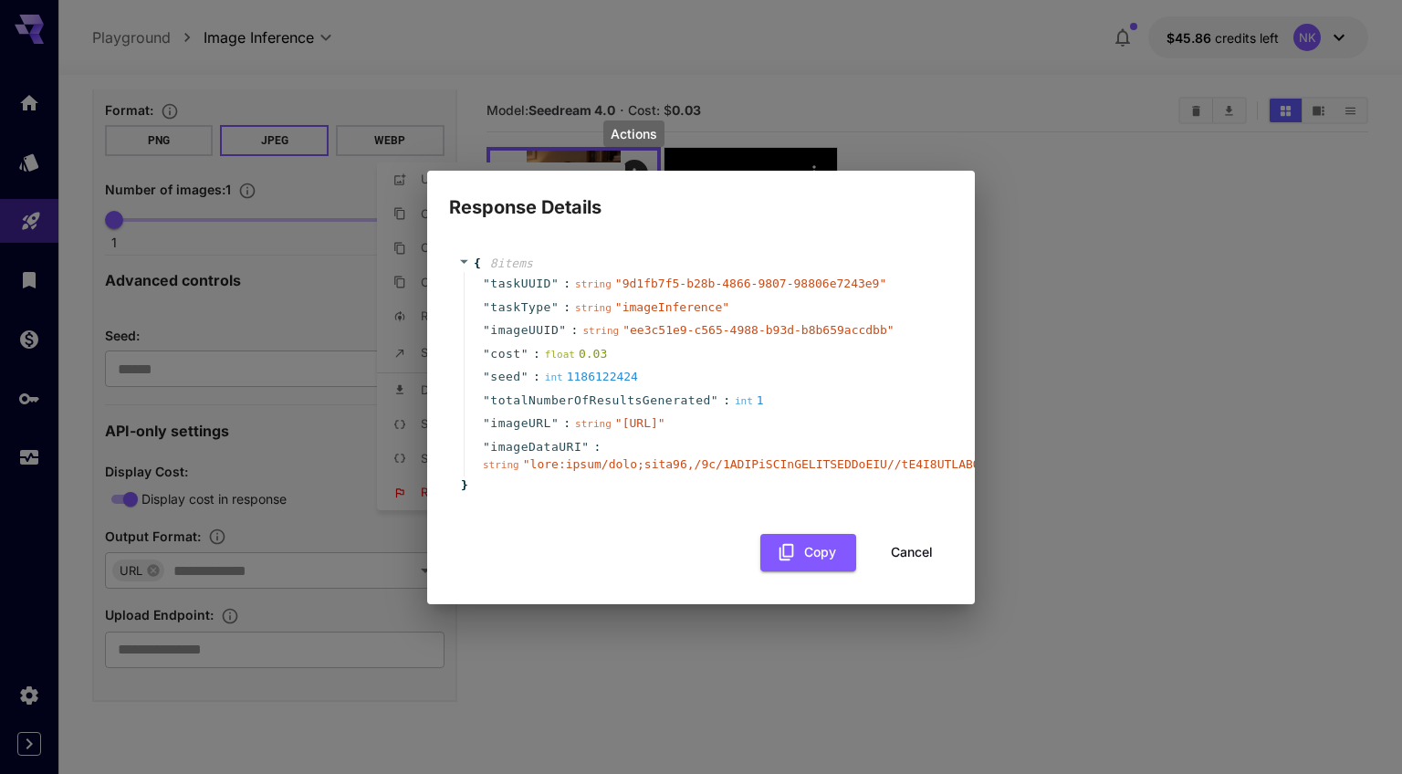
click at [658, 495] on div "{ 8 item s " taskUUID " : string " 9d1fb7f5-b28b-4866-9807-98806e7243e9 " " tas…" at bounding box center [701, 375] width 486 height 240
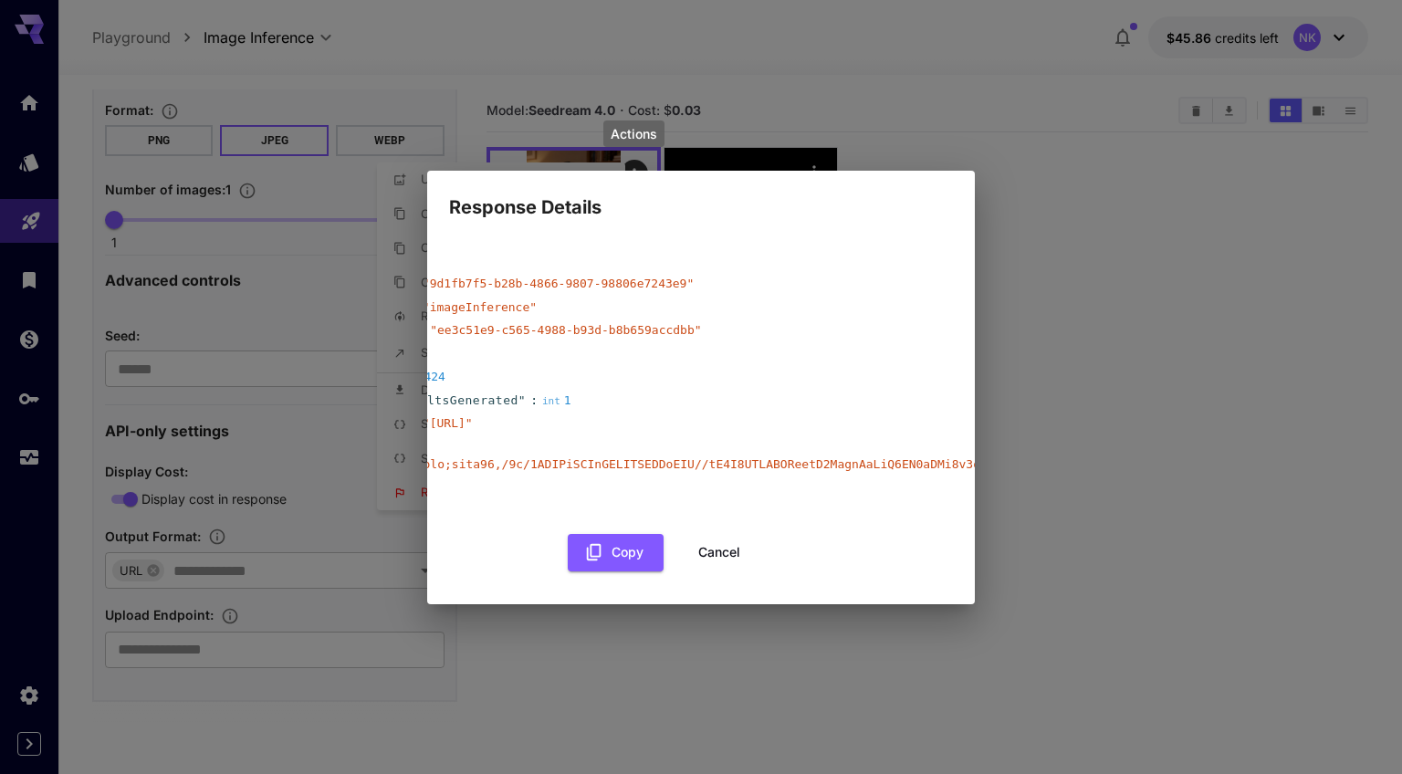
scroll to position [0, 0]
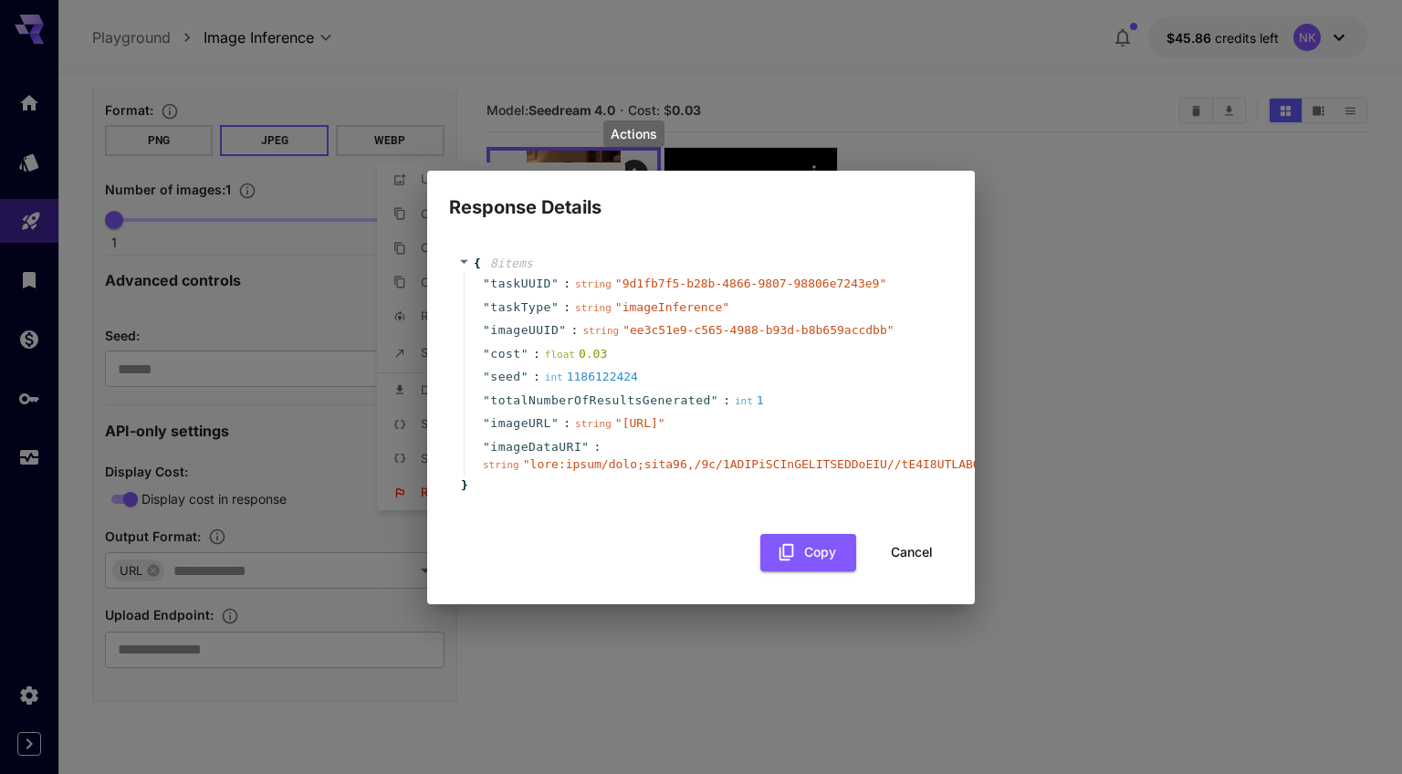
click at [911, 560] on button "Cancel" at bounding box center [912, 552] width 82 height 37
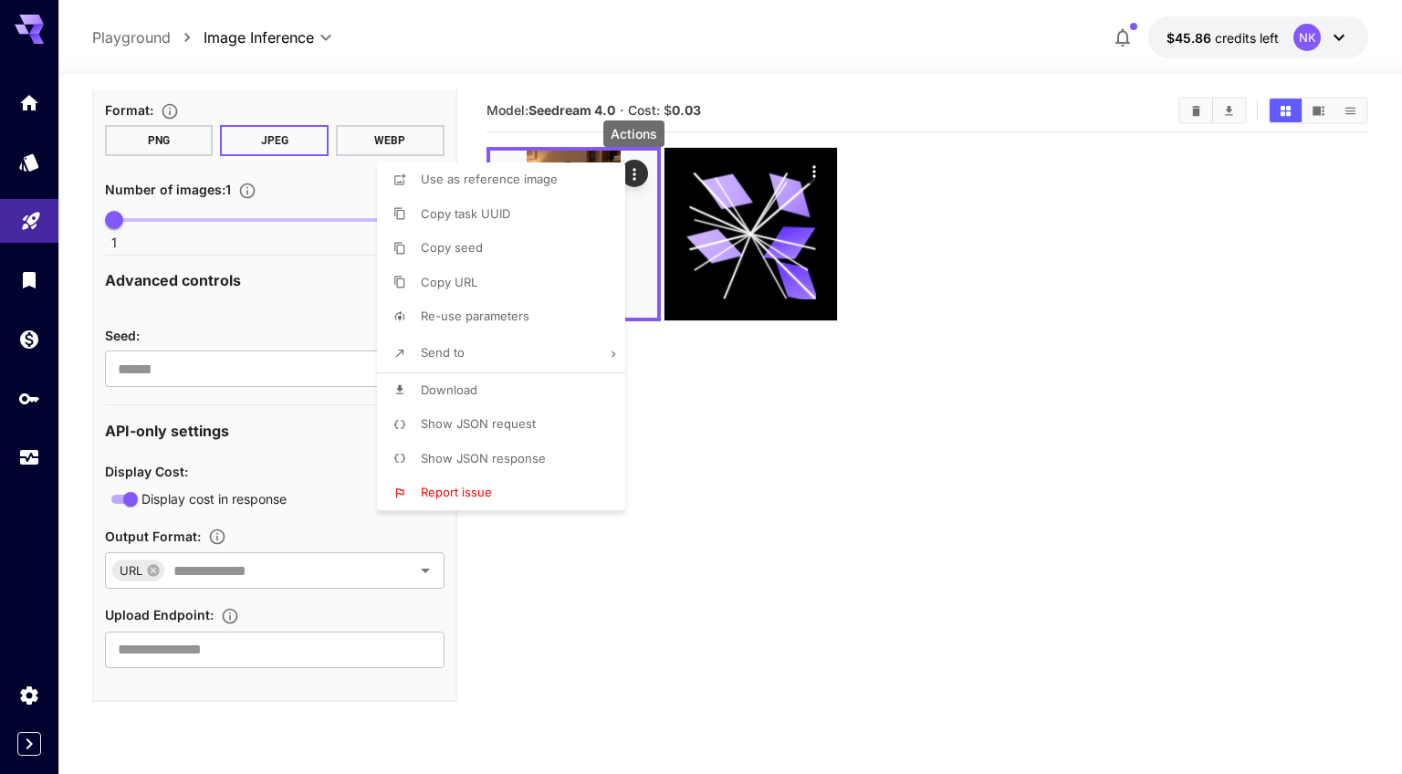
click at [483, 357] on li "Send to" at bounding box center [506, 353] width 259 height 38
click at [479, 422] on span "Show JSON request" at bounding box center [478, 423] width 115 height 15
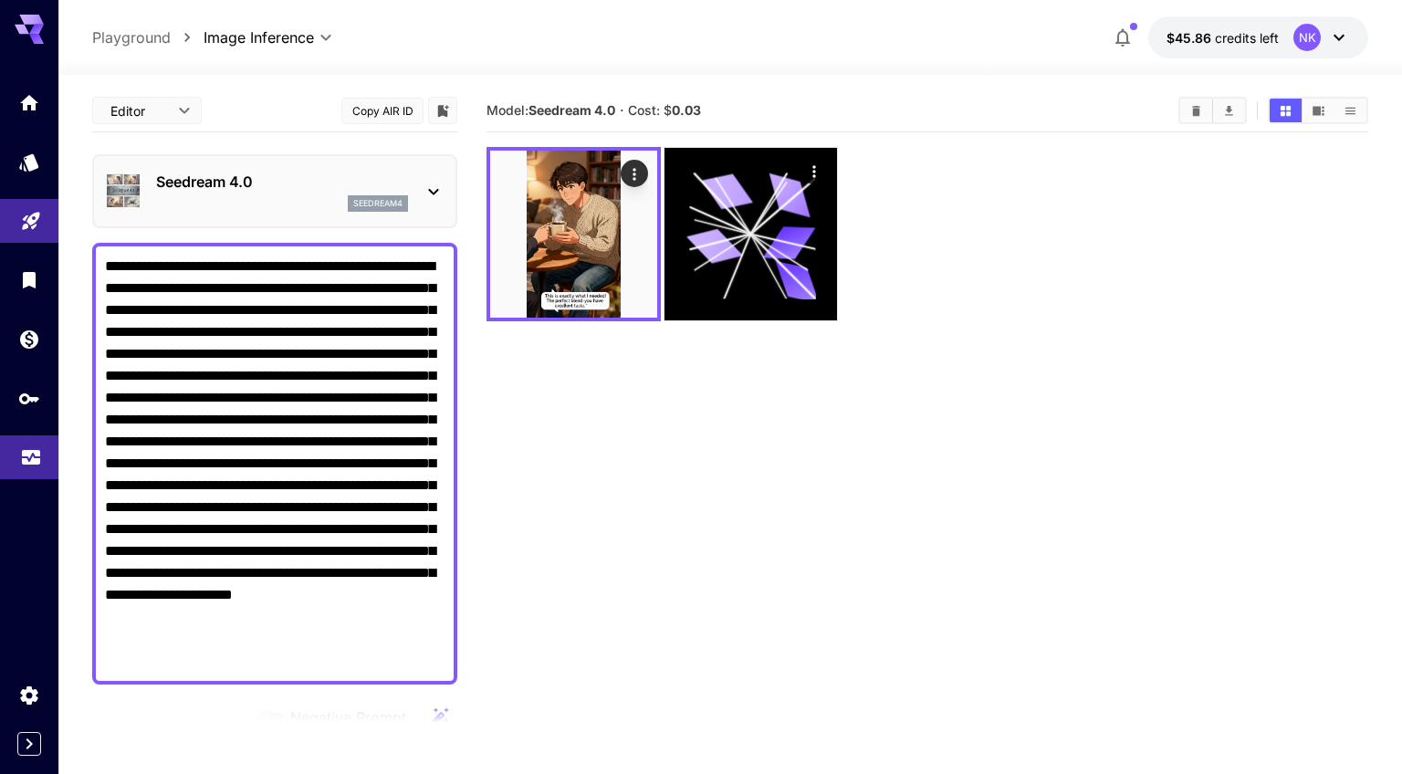
click at [27, 472] on link at bounding box center [29, 457] width 58 height 45
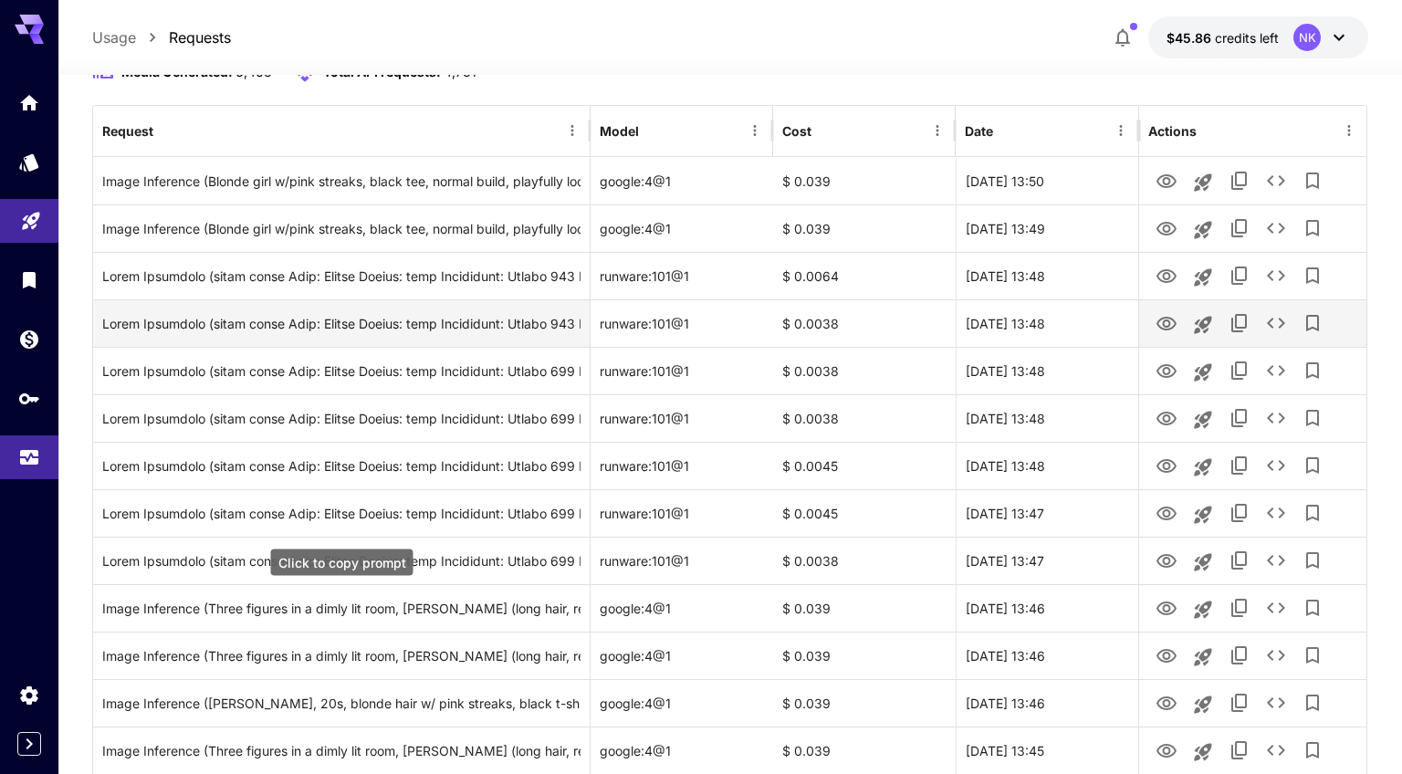
scroll to position [203, 0]
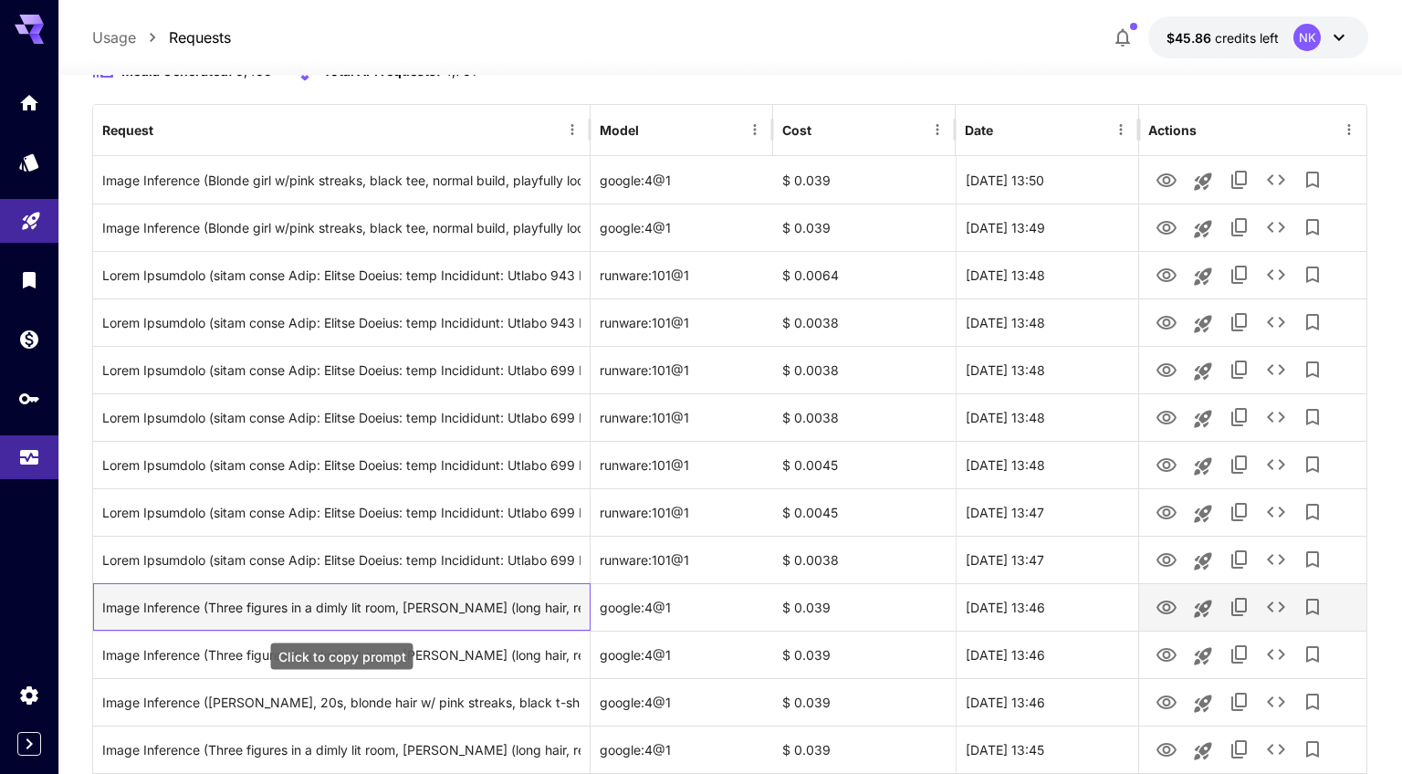
click at [451, 609] on div "Image Inference (Three figures in a dimly lit room, [PERSON_NAME] (long hair, r…" at bounding box center [341, 607] width 478 height 47
drag, startPoint x: 686, startPoint y: 602, endPoint x: 587, endPoint y: 602, distance: 99.5
click at [587, 602] on div "Image Inference (Three figures in a dimly lit room, Scarlett (long hair, reveal…" at bounding box center [729, 606] width 1273 height 47
copy div "utfit), a male, & her step-sister. Scarlett winks playfully, gesturing between …"
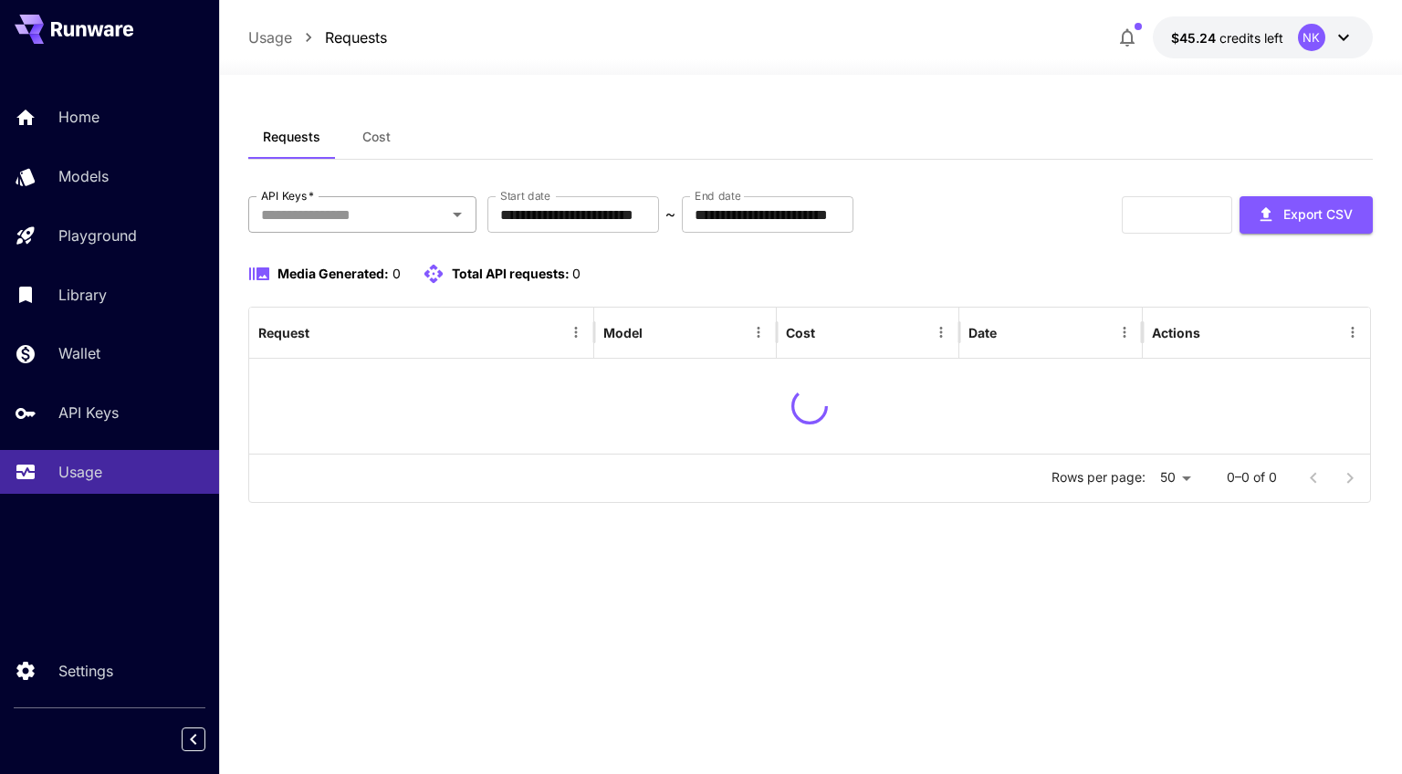
click at [446, 226] on div at bounding box center [457, 215] width 24 height 26
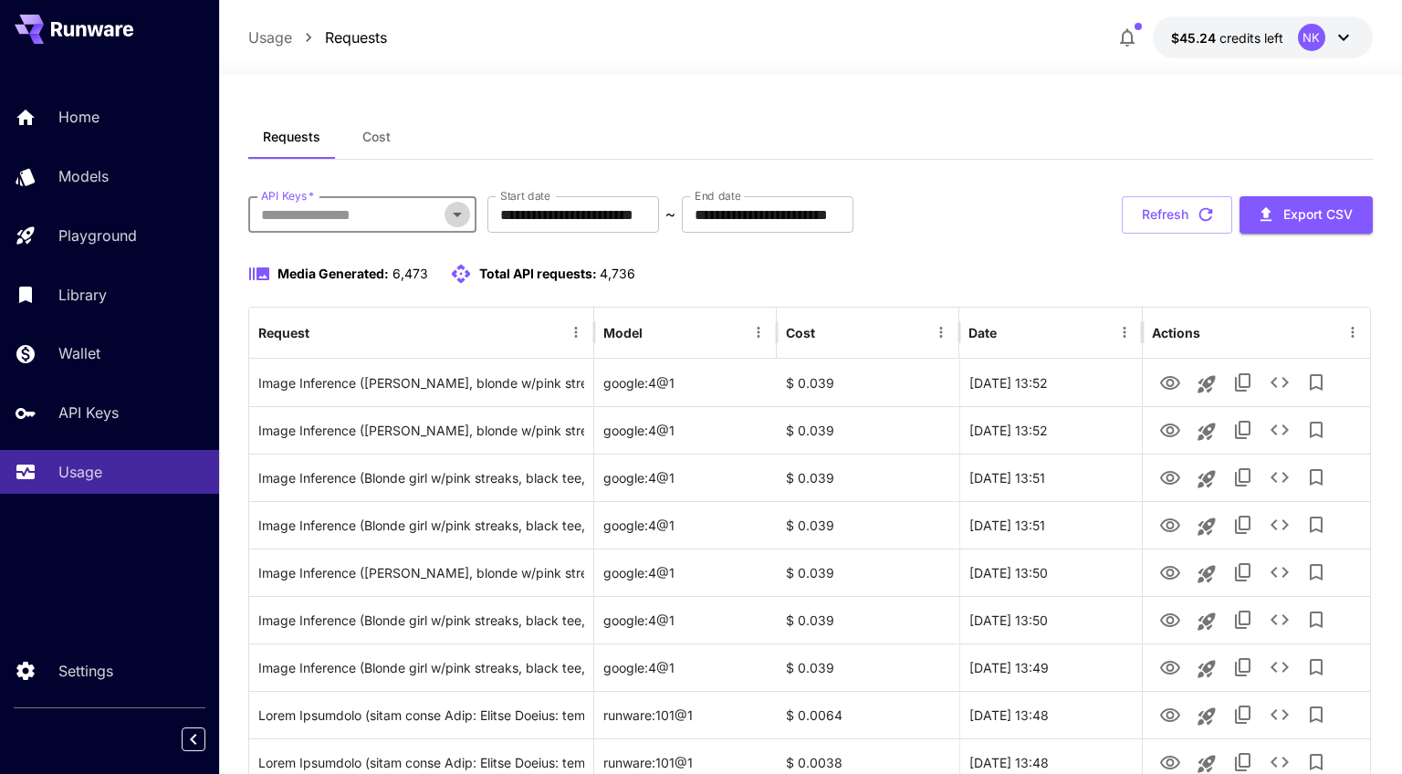
click at [457, 205] on icon "Open" at bounding box center [457, 215] width 22 height 22
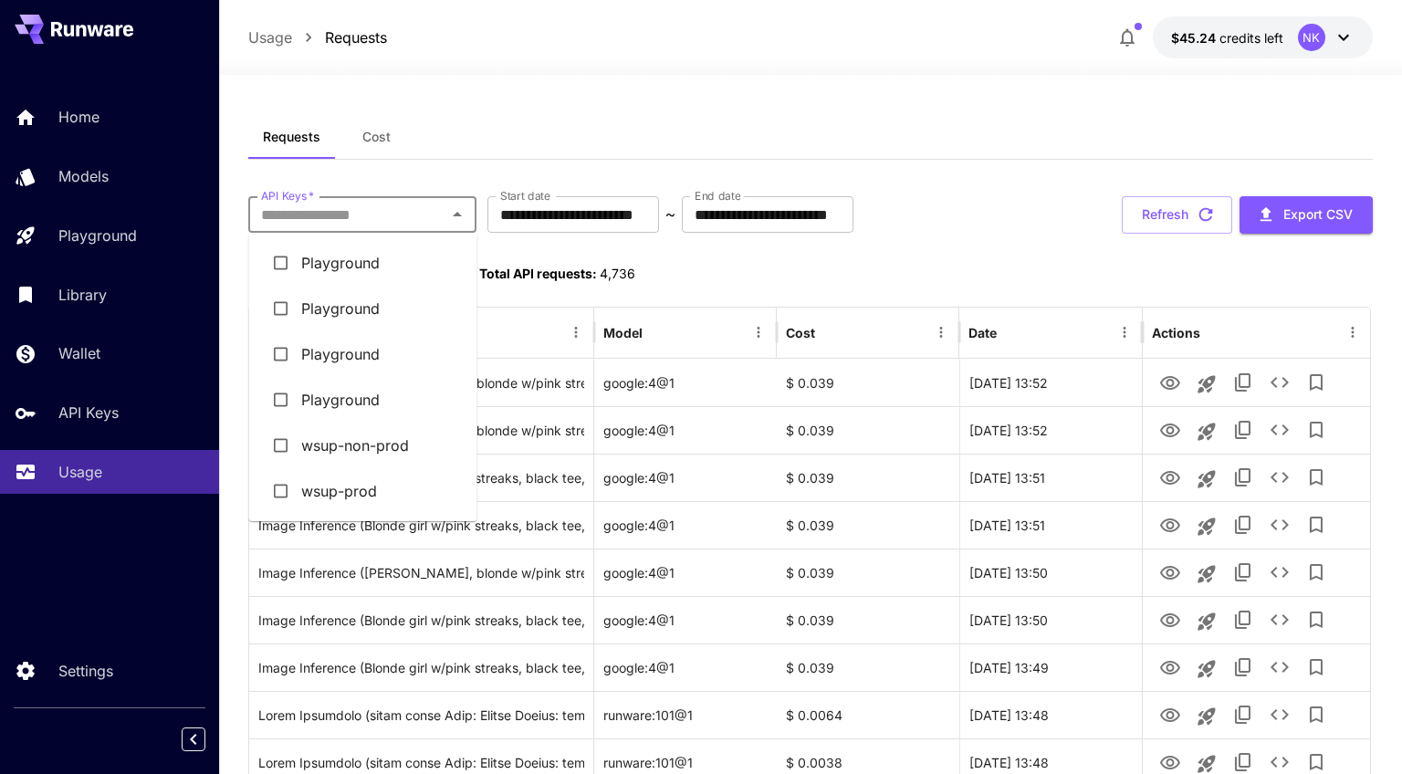
scroll to position [22, 0]
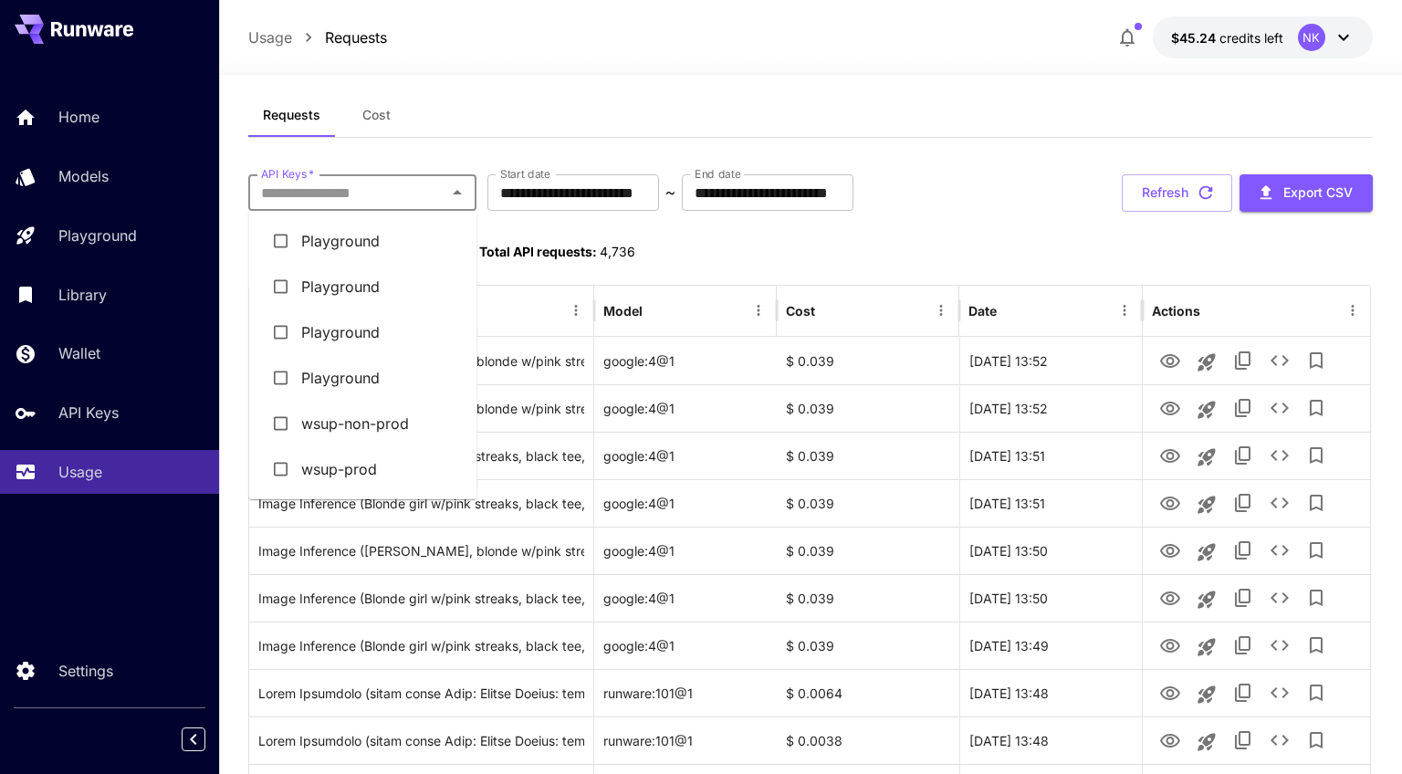
click at [392, 435] on li "wsup-non-prod" at bounding box center [363, 424] width 228 height 46
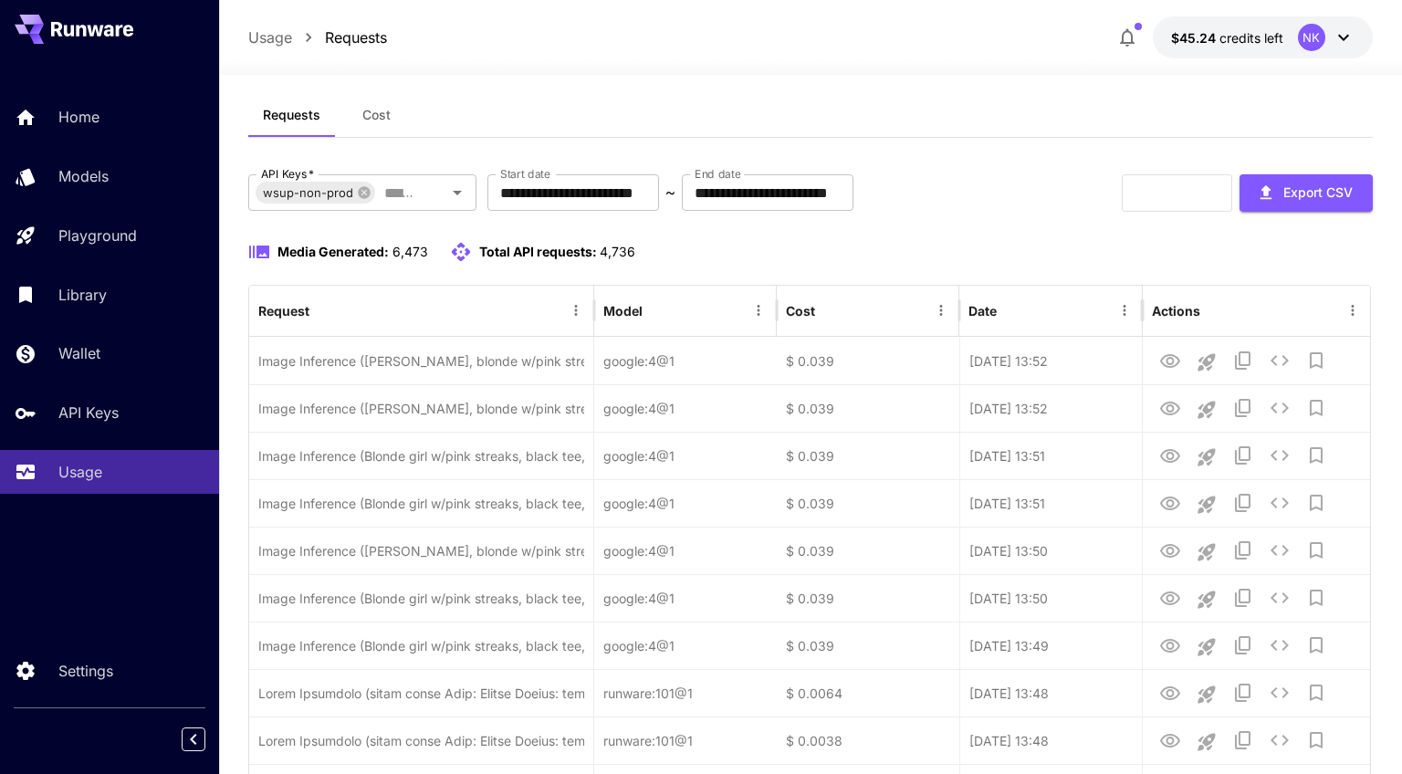
scroll to position [0, 0]
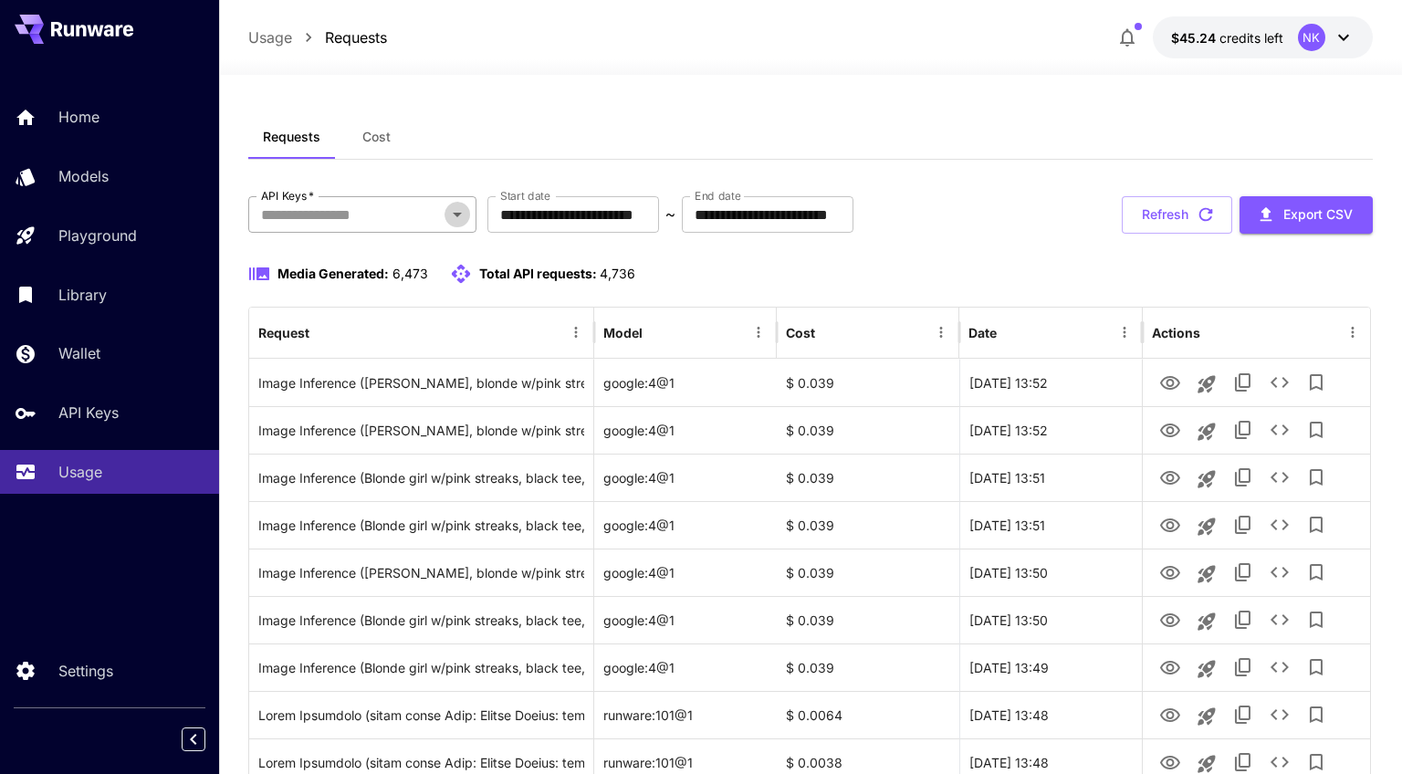
click at [446, 213] on icon "Open" at bounding box center [457, 215] width 22 height 22
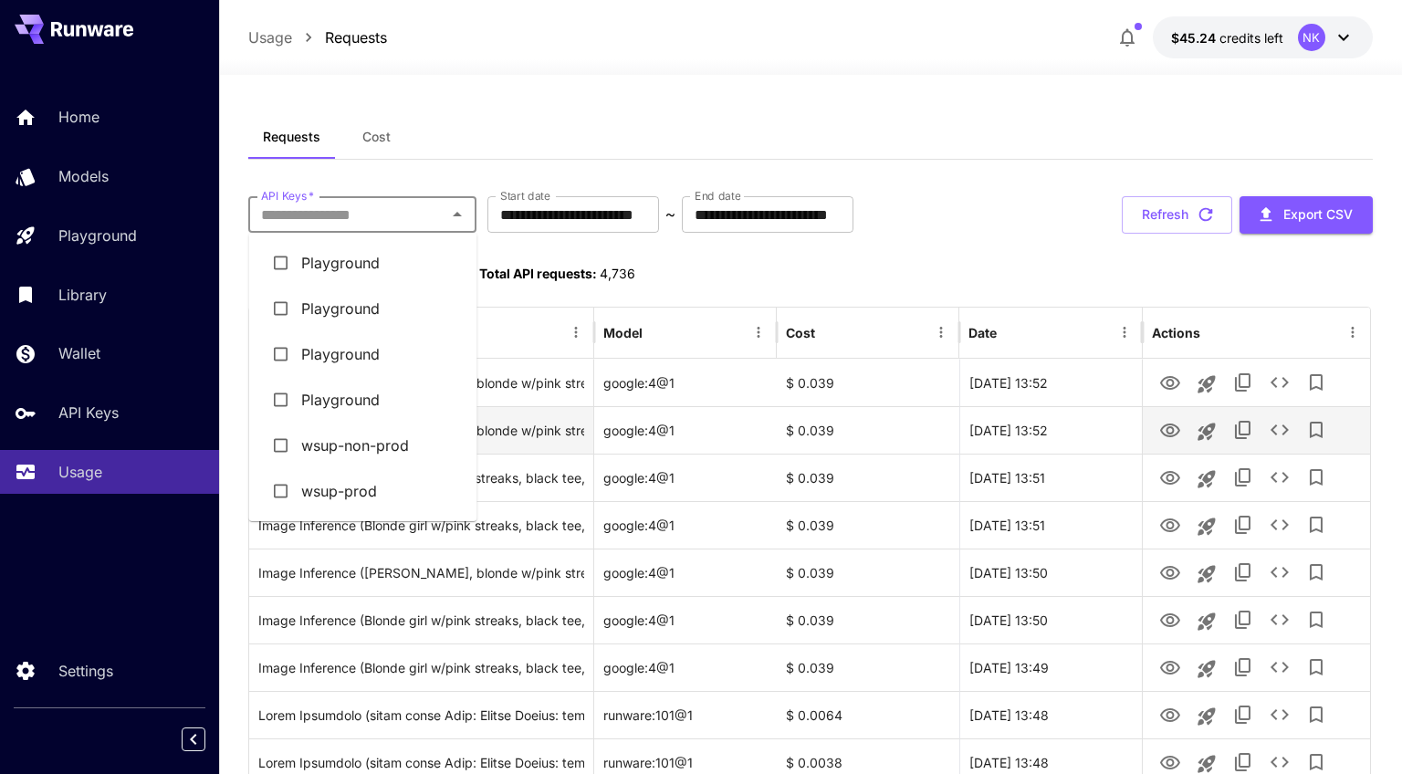
click at [380, 448] on li "wsup-non-prod" at bounding box center [363, 446] width 228 height 46
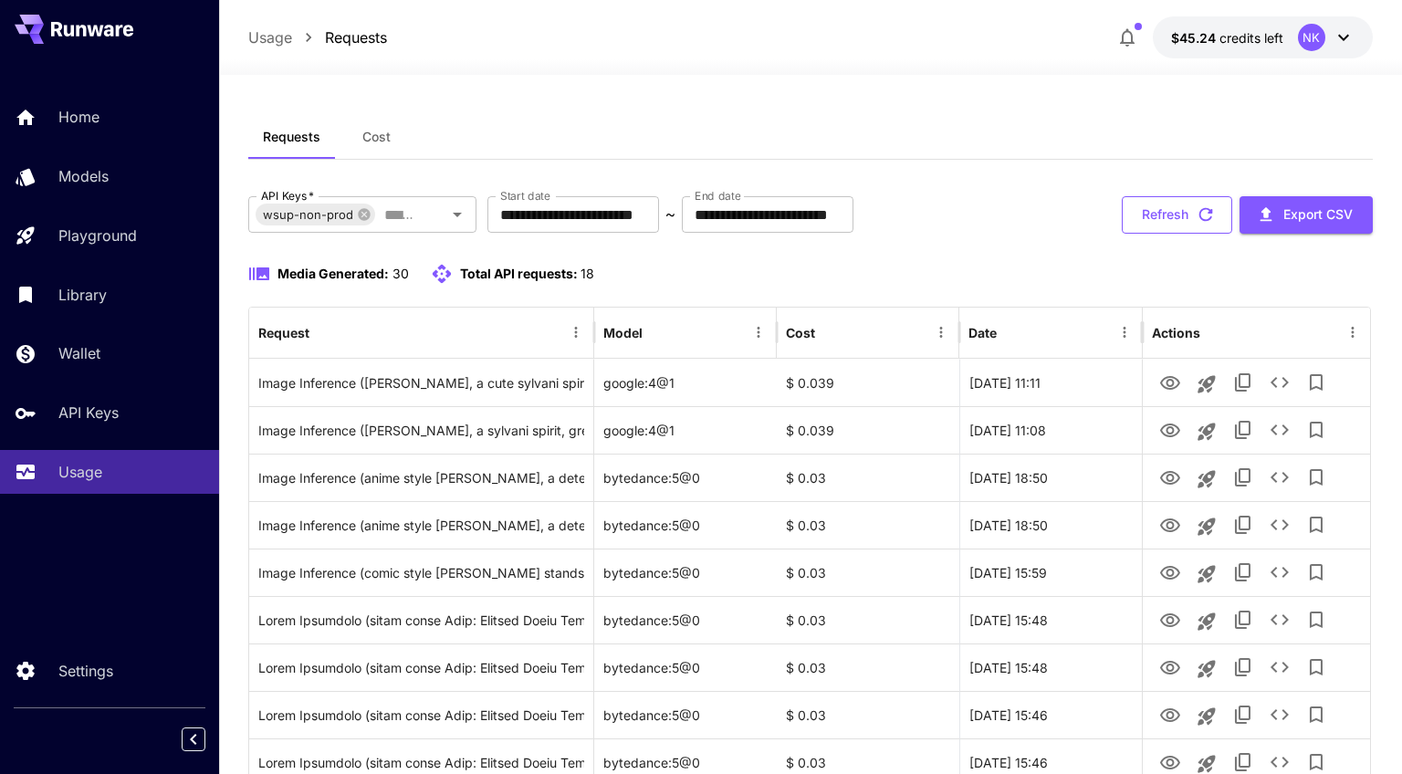
click at [1200, 220] on icon "button" at bounding box center [1206, 214] width 20 height 20
